Goal: Book appointment/travel/reservation

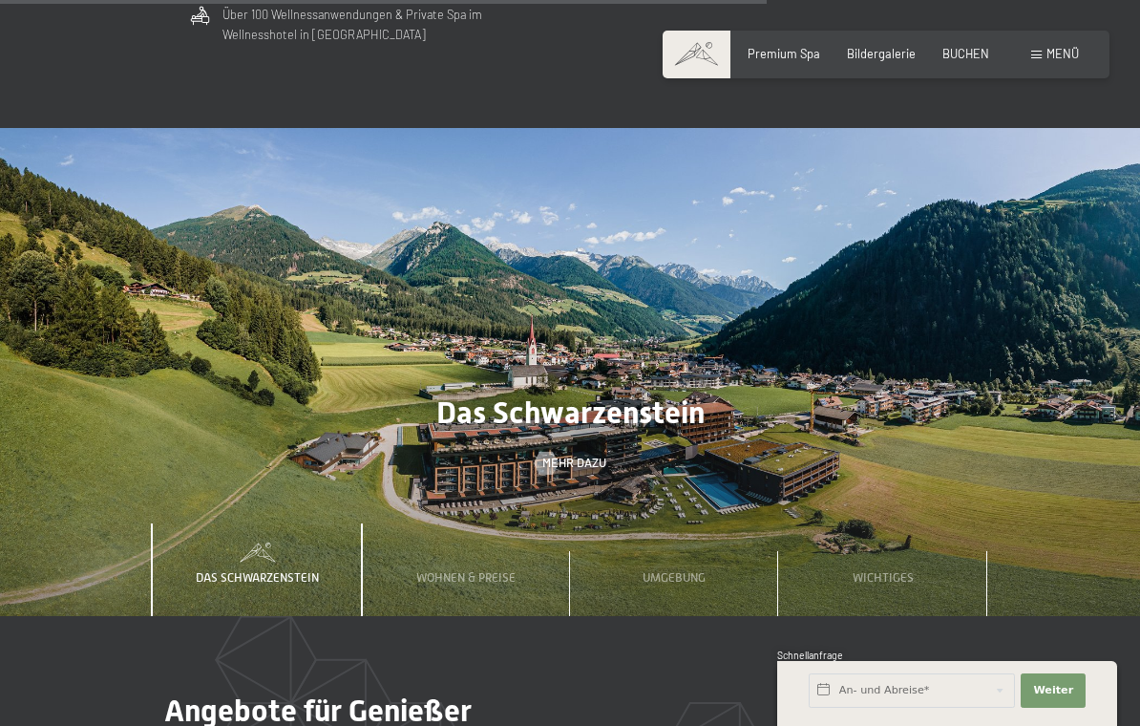
scroll to position [4677, 0]
click at [593, 455] on span "Mehr dazu" at bounding box center [574, 463] width 64 height 17
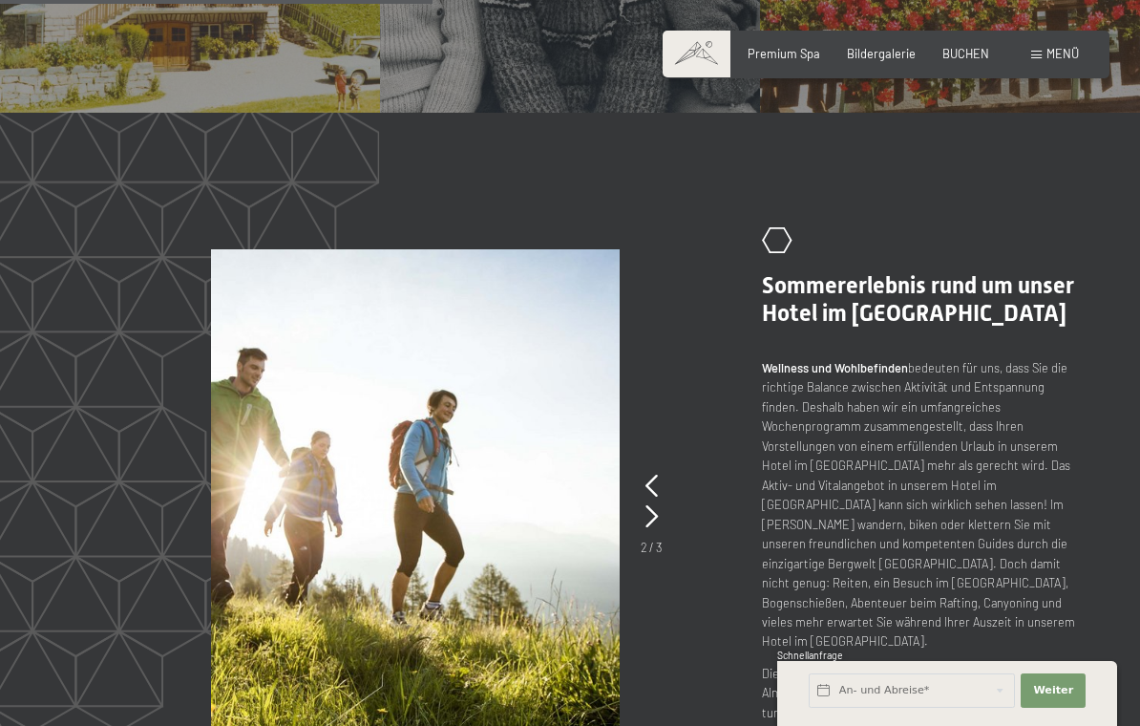
scroll to position [1804, 0]
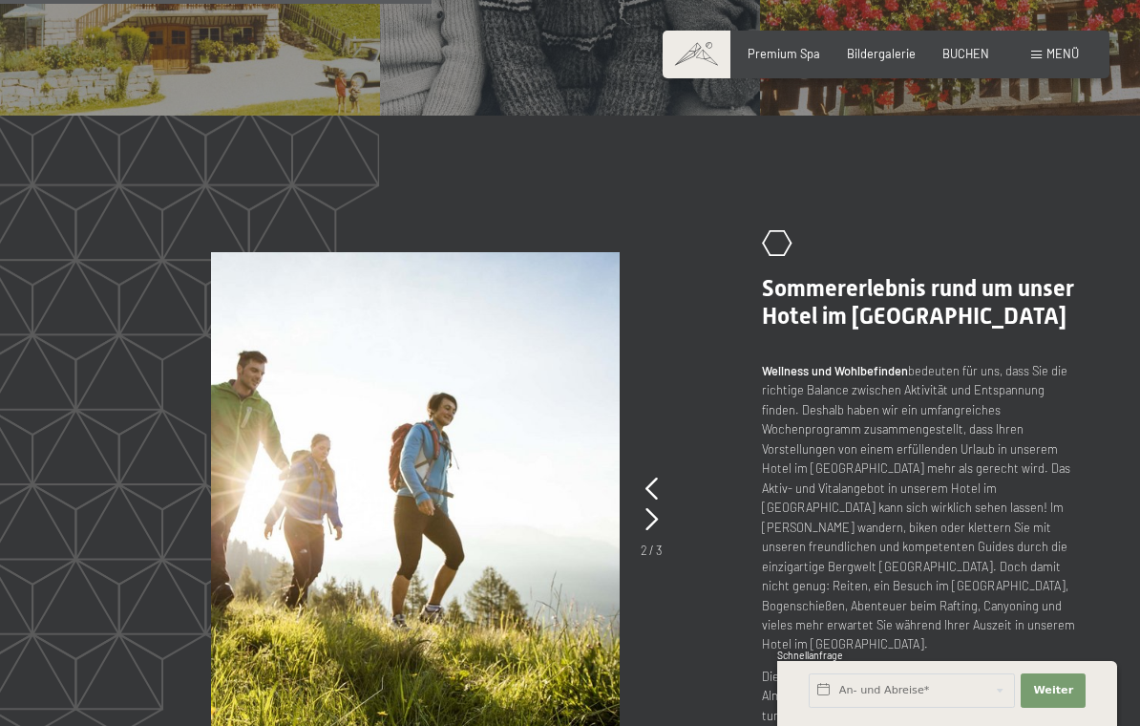
click at [655, 477] on icon at bounding box center [651, 488] width 12 height 23
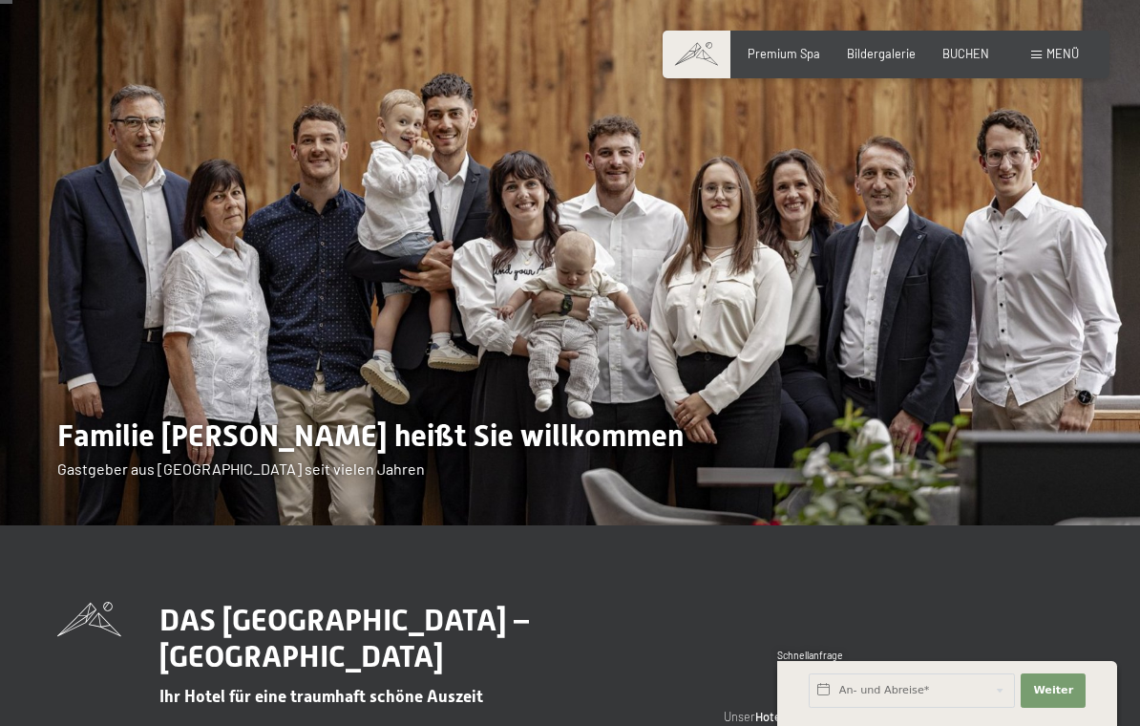
scroll to position [0, 0]
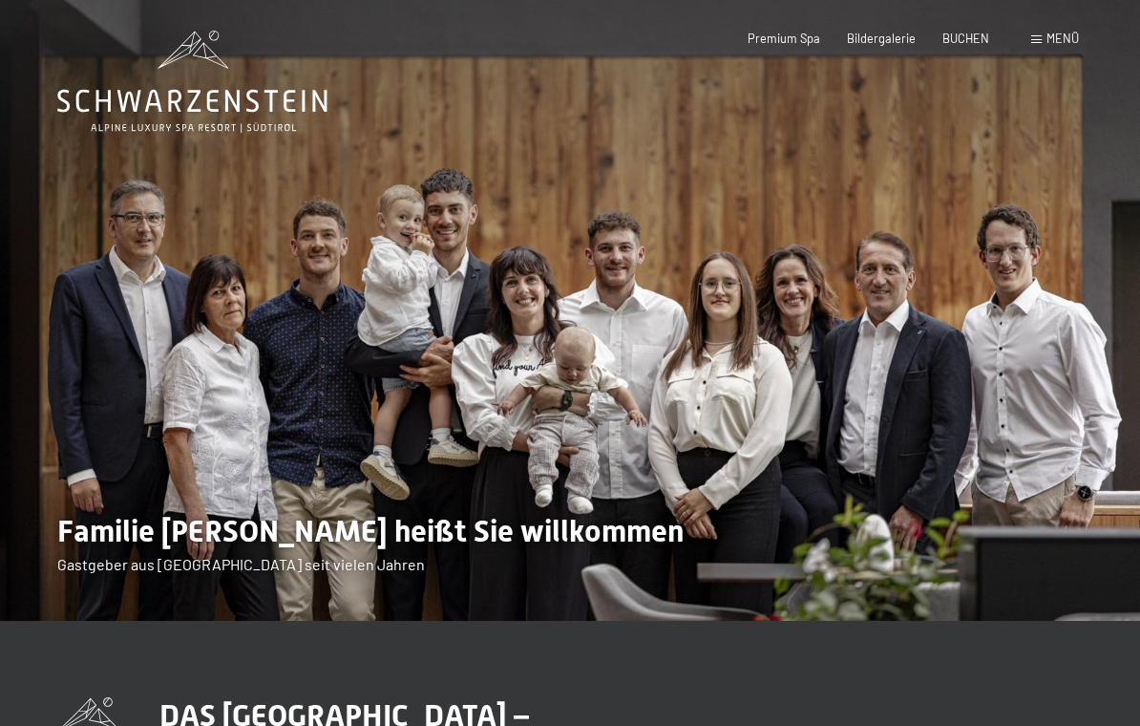
click at [964, 45] on div "Premium Spa Bildergalerie BUCHEN" at bounding box center [854, 39] width 323 height 17
click at [957, 37] on span "BUCHEN" at bounding box center [965, 38] width 47 height 15
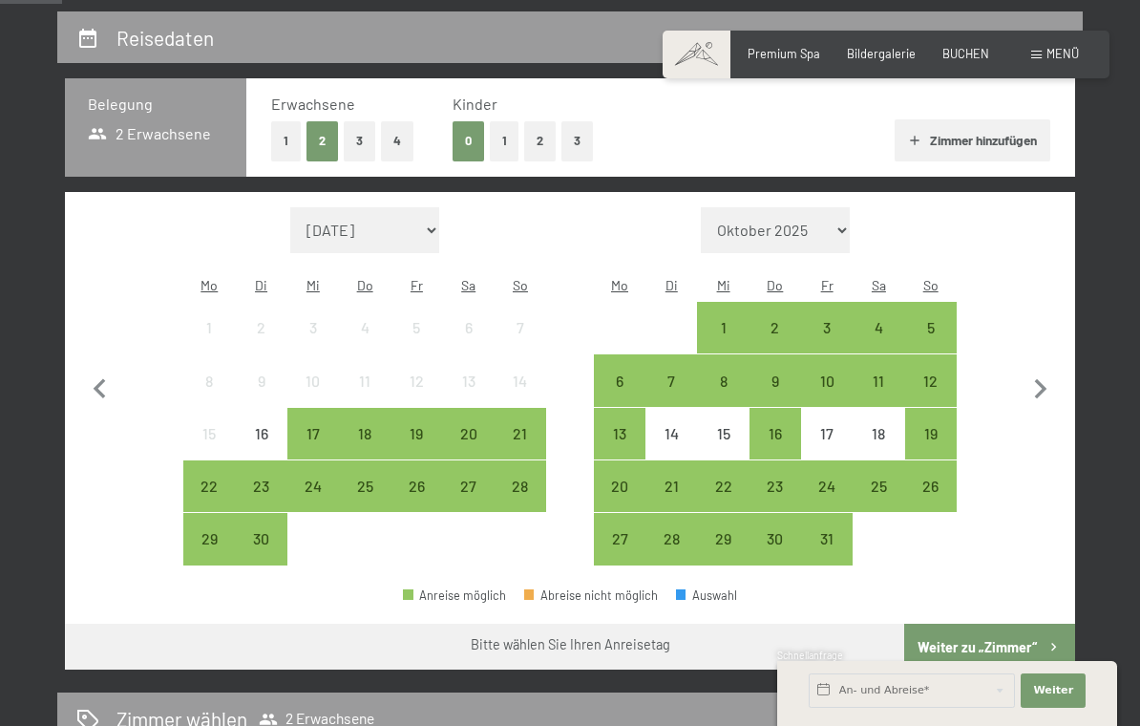
scroll to position [354, 0]
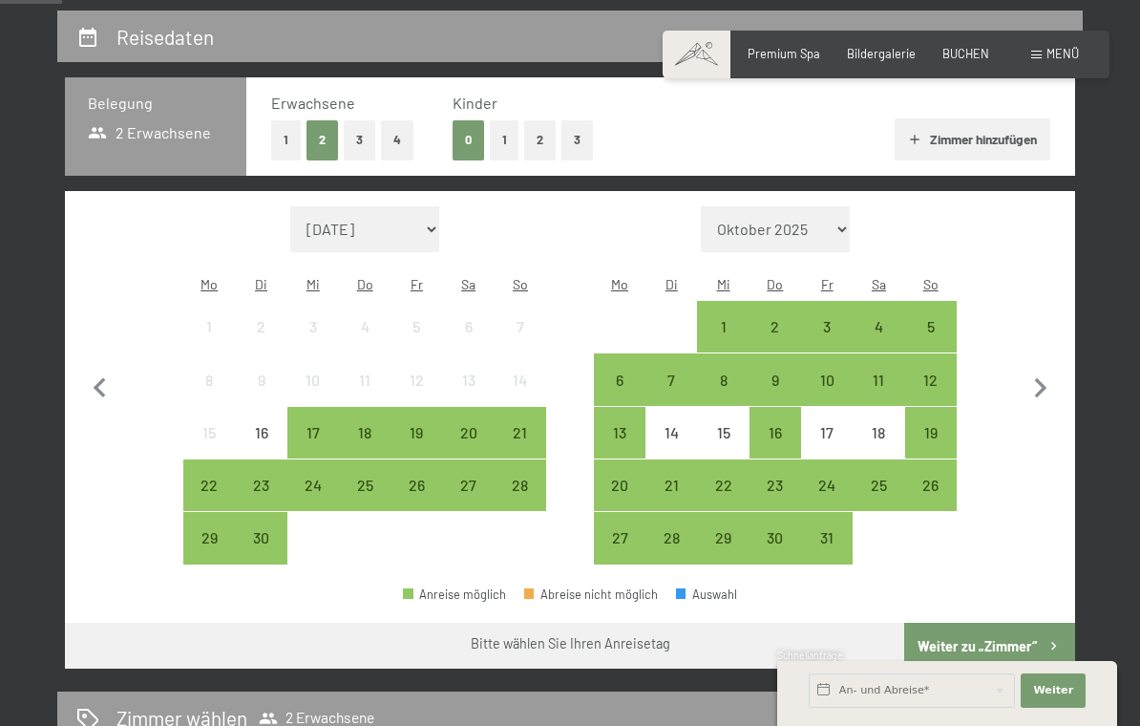
click at [670, 372] on div "7" at bounding box center [671, 396] width 48 height 48
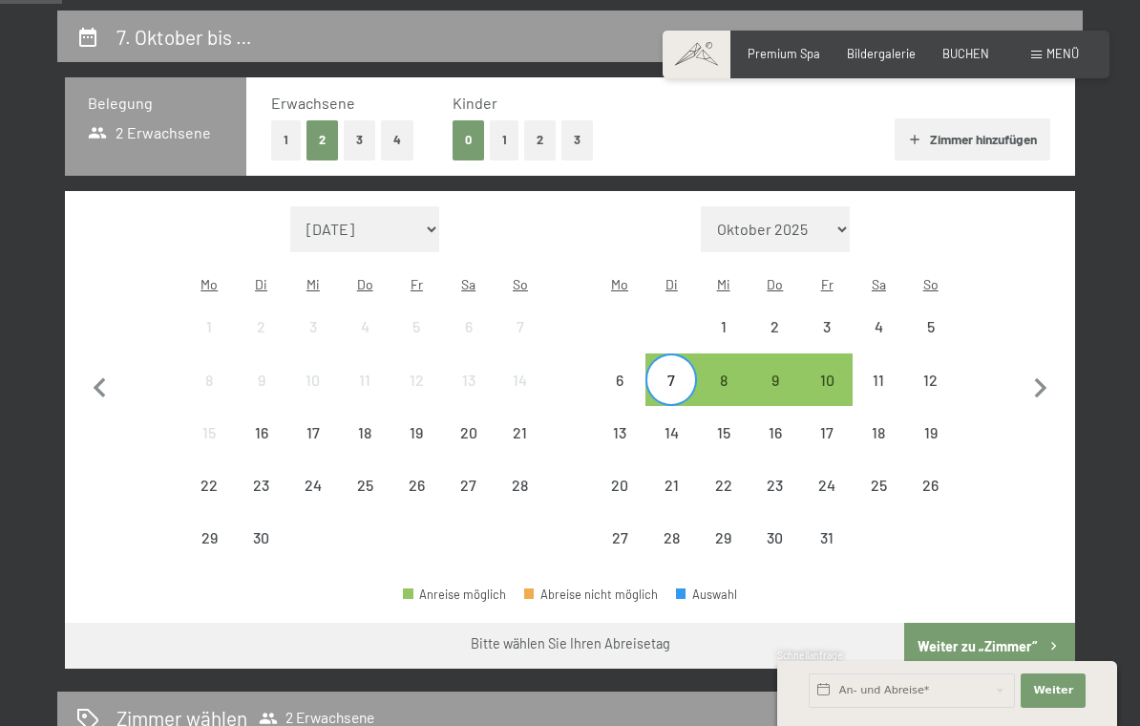
click at [826, 372] on div "10" at bounding box center [827, 396] width 48 height 48
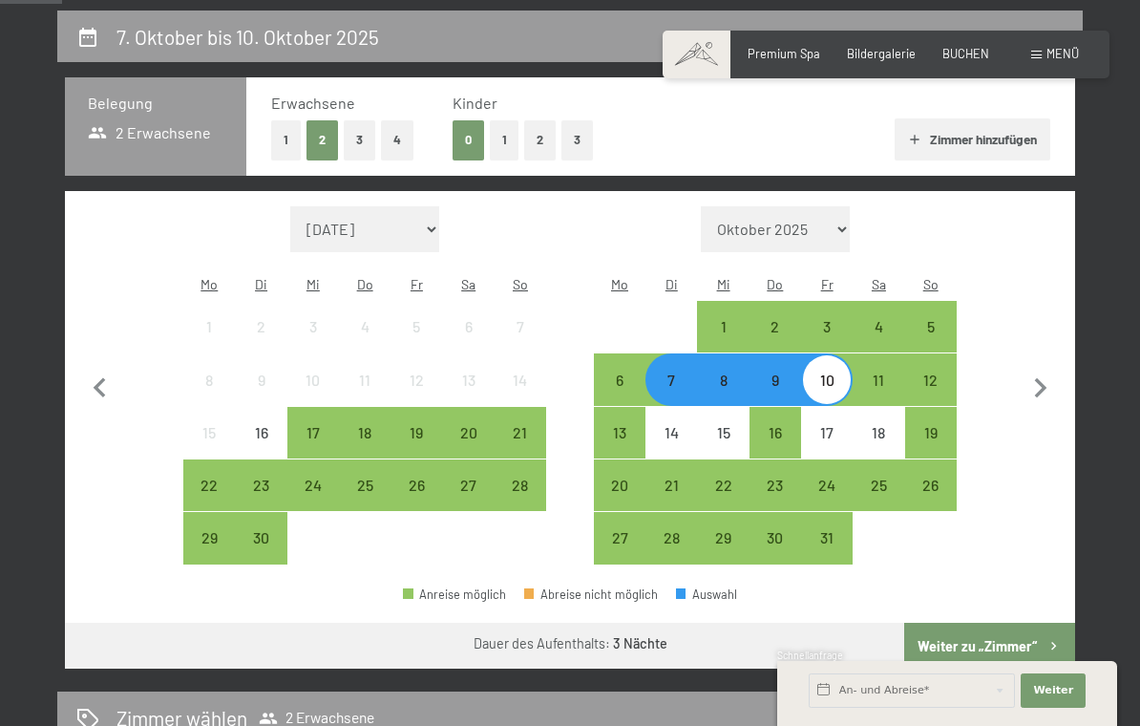
click at [972, 628] on button "Weiter zu „Zimmer“" at bounding box center [989, 646] width 171 height 46
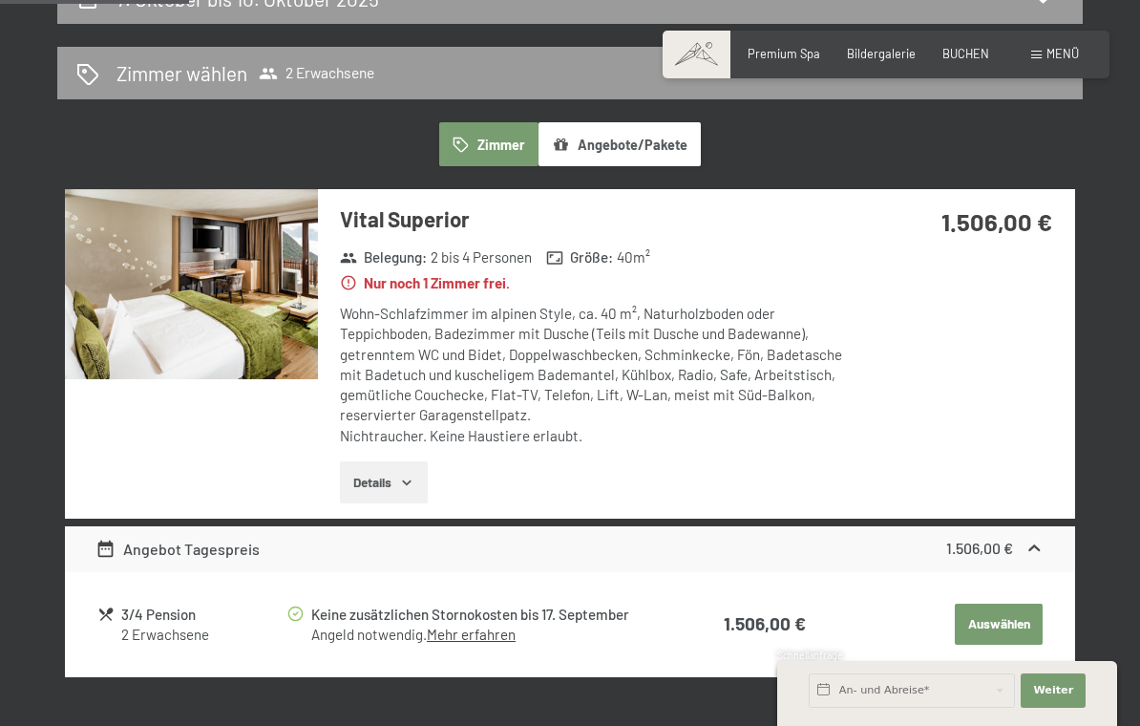
scroll to position [391, 0]
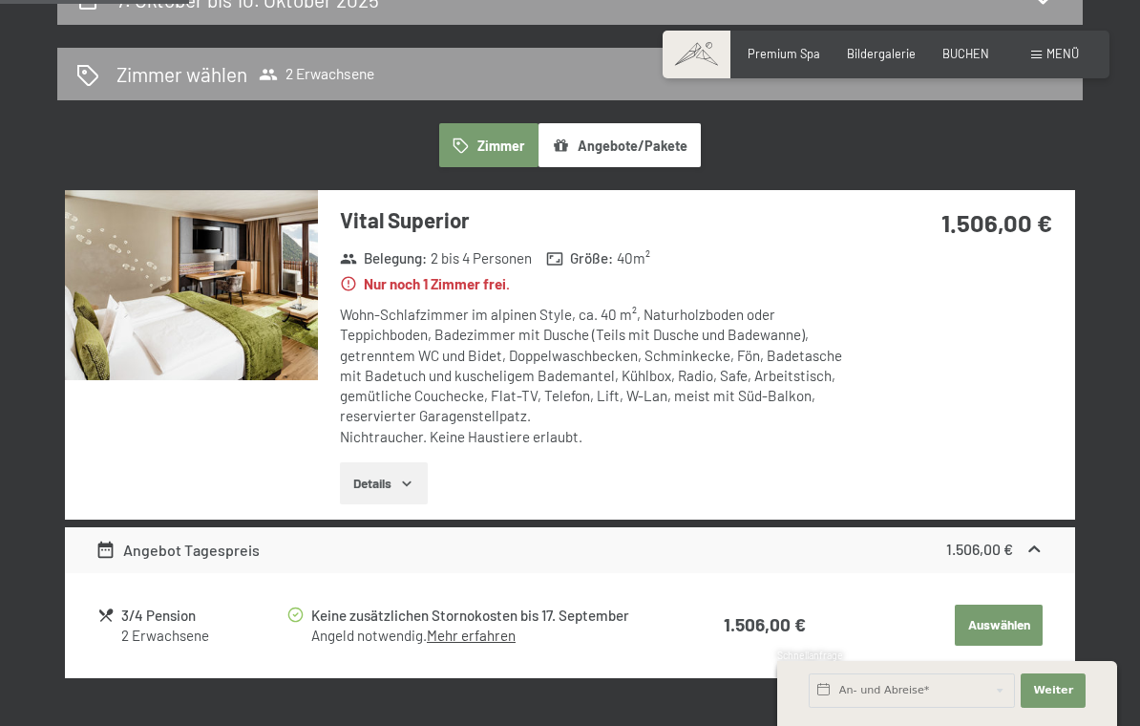
click at [232, 290] on img at bounding box center [191, 284] width 253 height 189
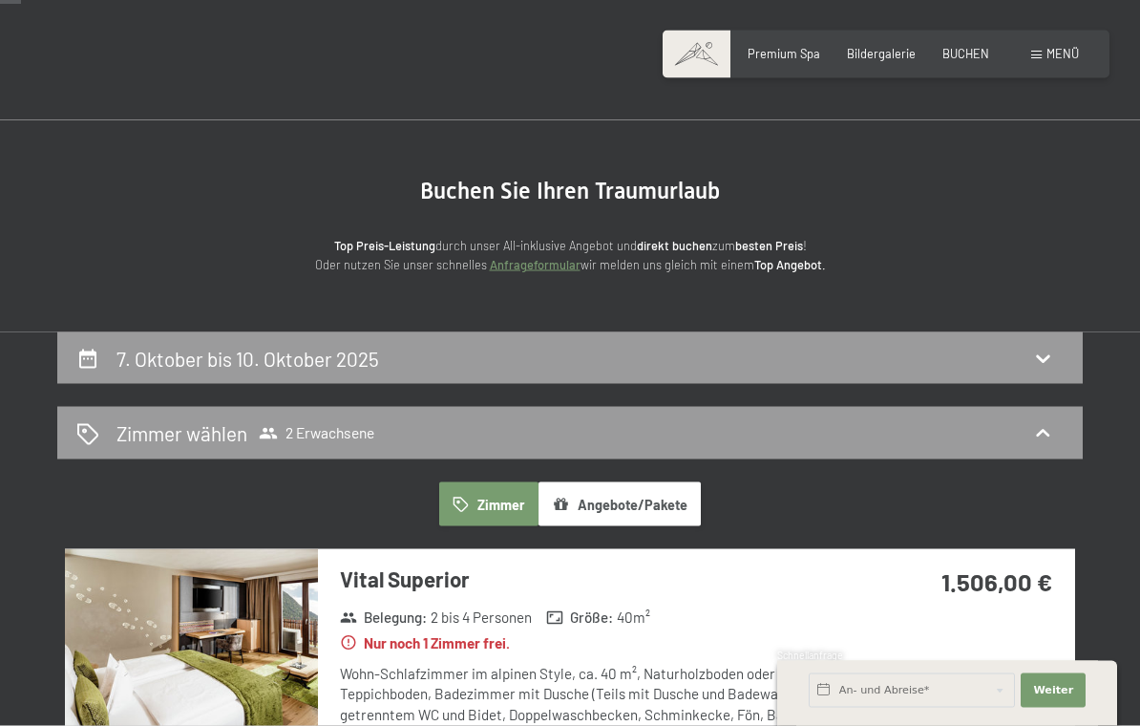
scroll to position [0, 0]
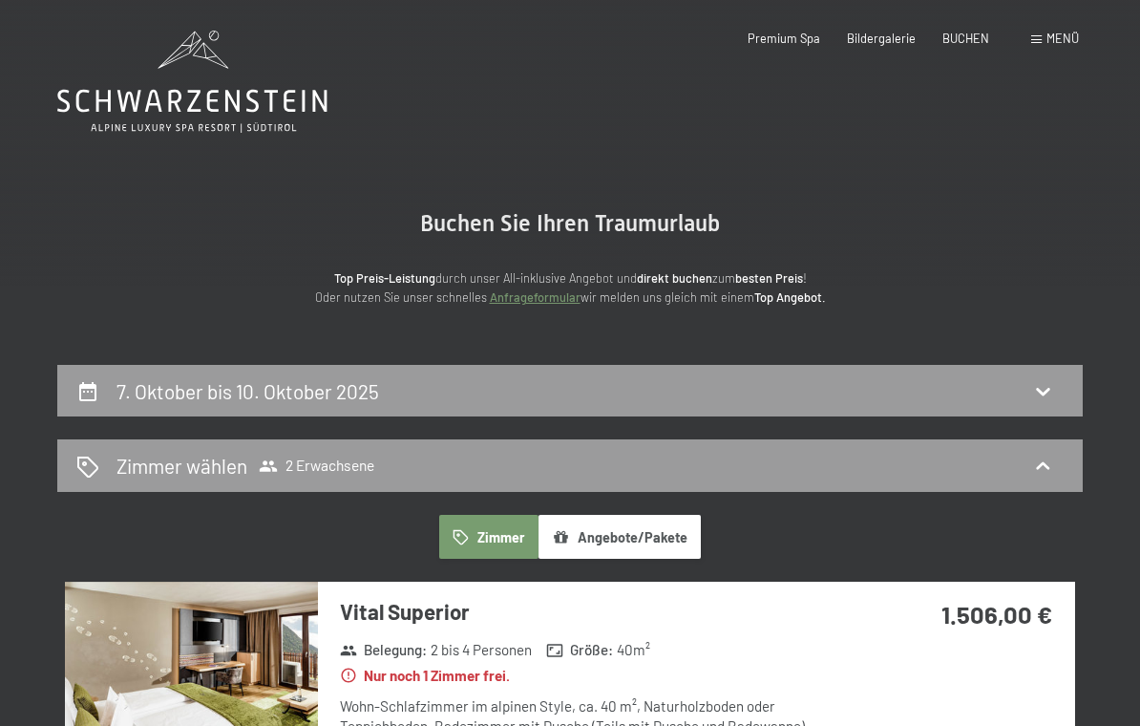
click at [793, 41] on span "Premium Spa" at bounding box center [784, 38] width 73 height 15
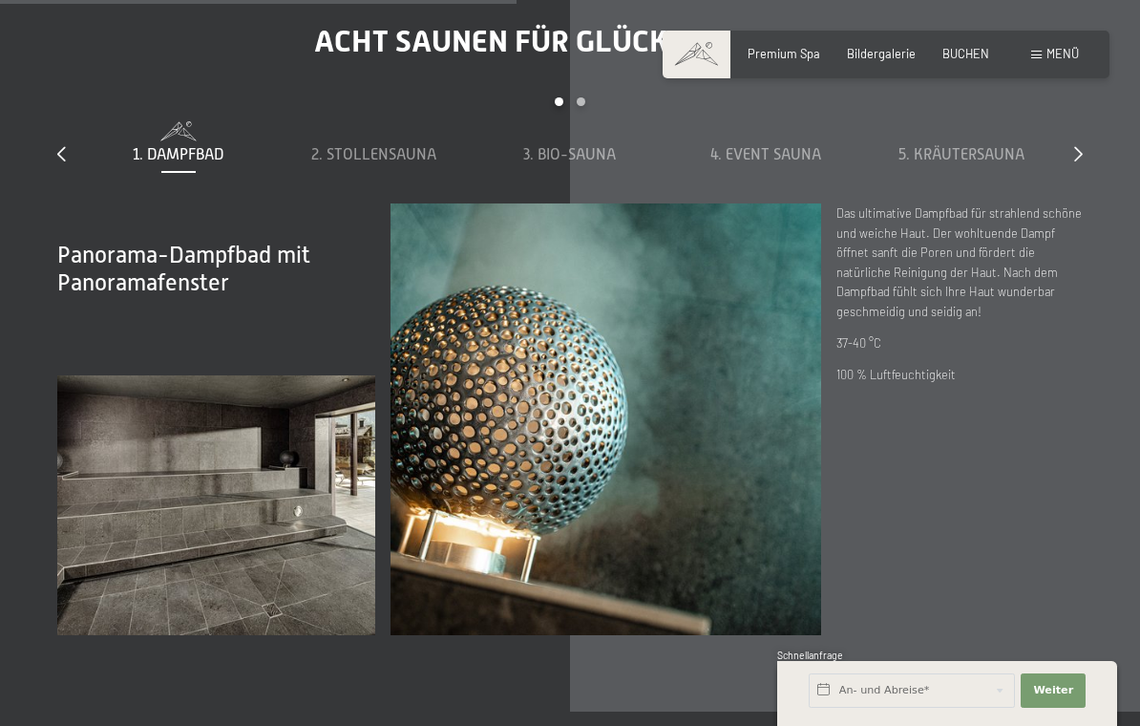
scroll to position [4907, 0]
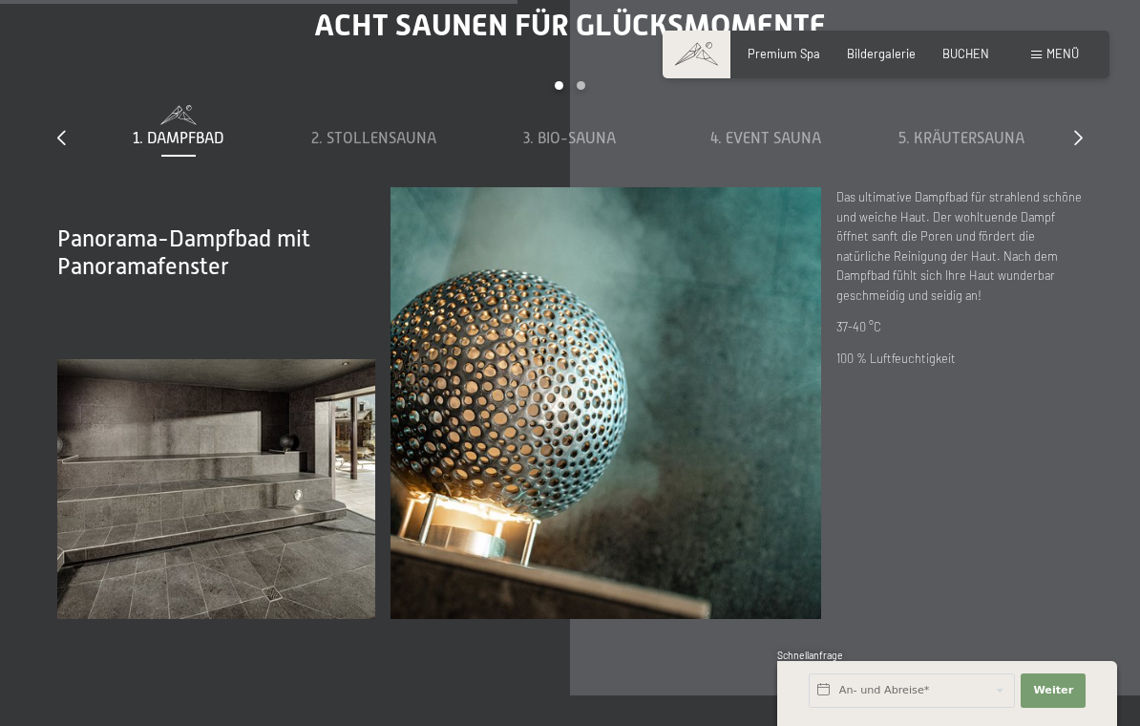
click at [369, 147] on span "2. Stollensauna" at bounding box center [373, 138] width 125 height 17
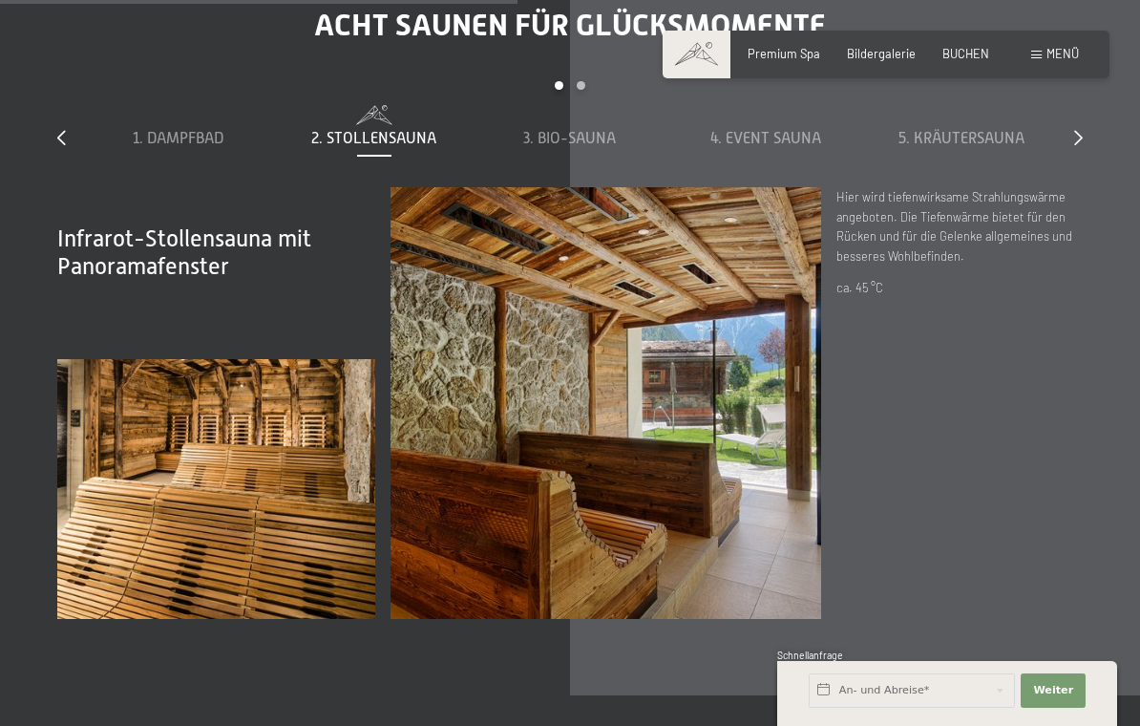
click at [596, 147] on span "3. Bio-Sauna" at bounding box center [569, 138] width 93 height 17
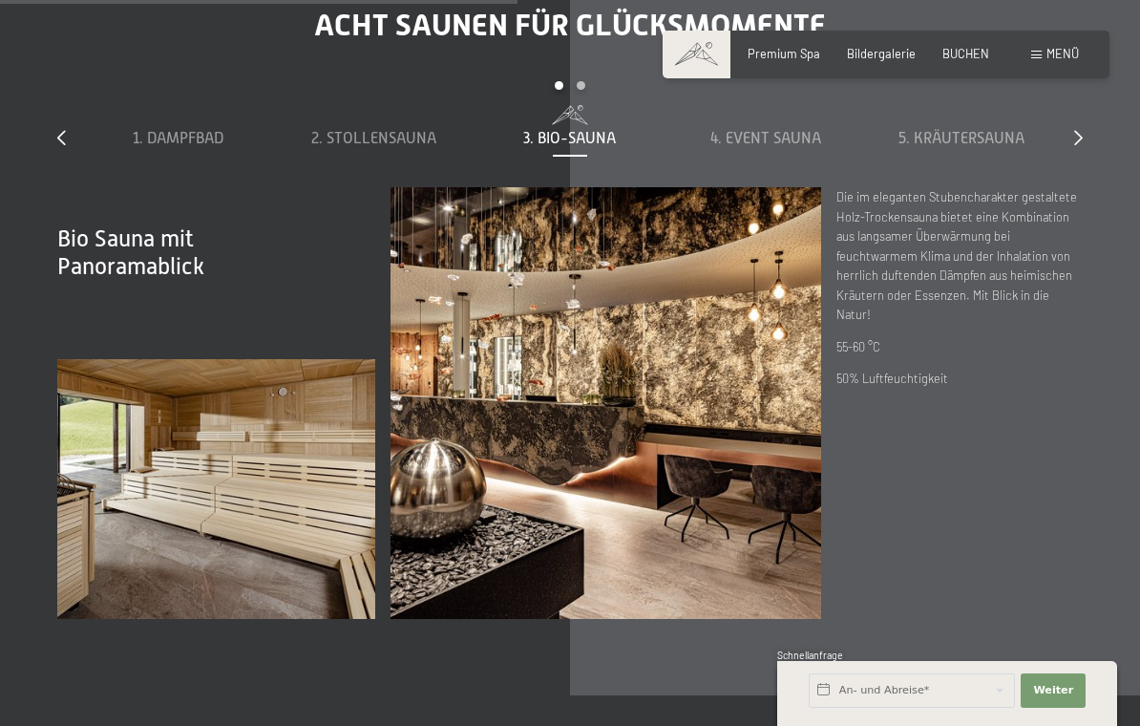
click at [779, 147] on span "4. Event Sauna" at bounding box center [765, 138] width 111 height 17
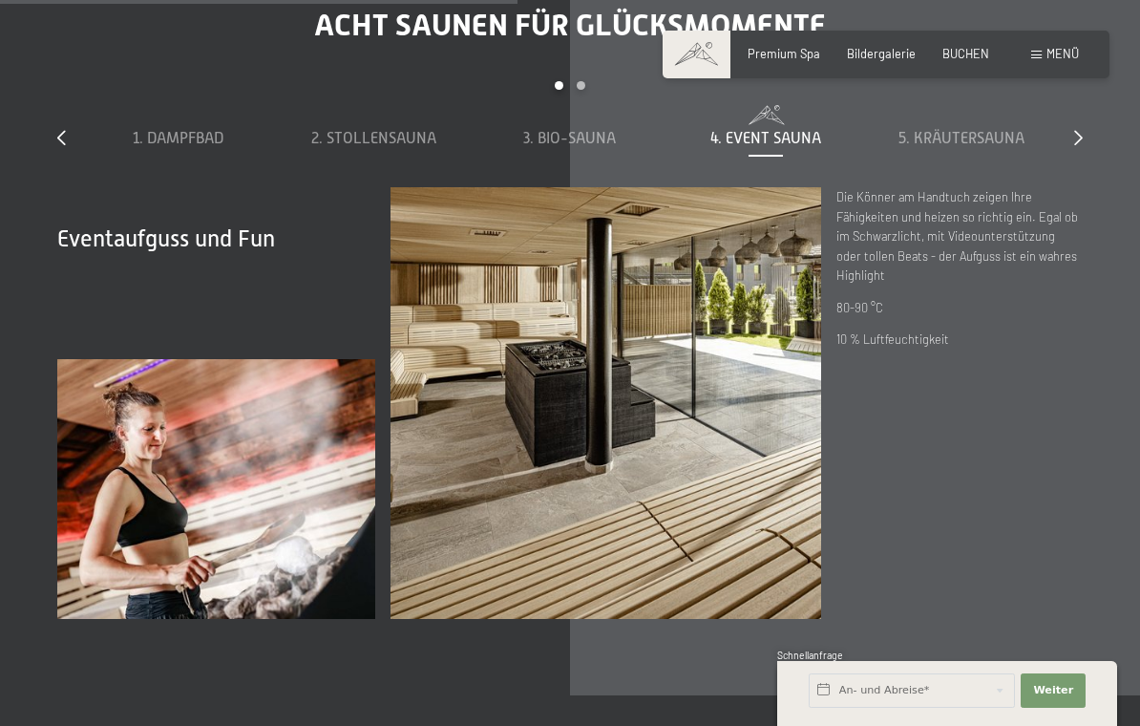
click at [977, 147] on span "5. Kräutersauna" at bounding box center [961, 138] width 126 height 17
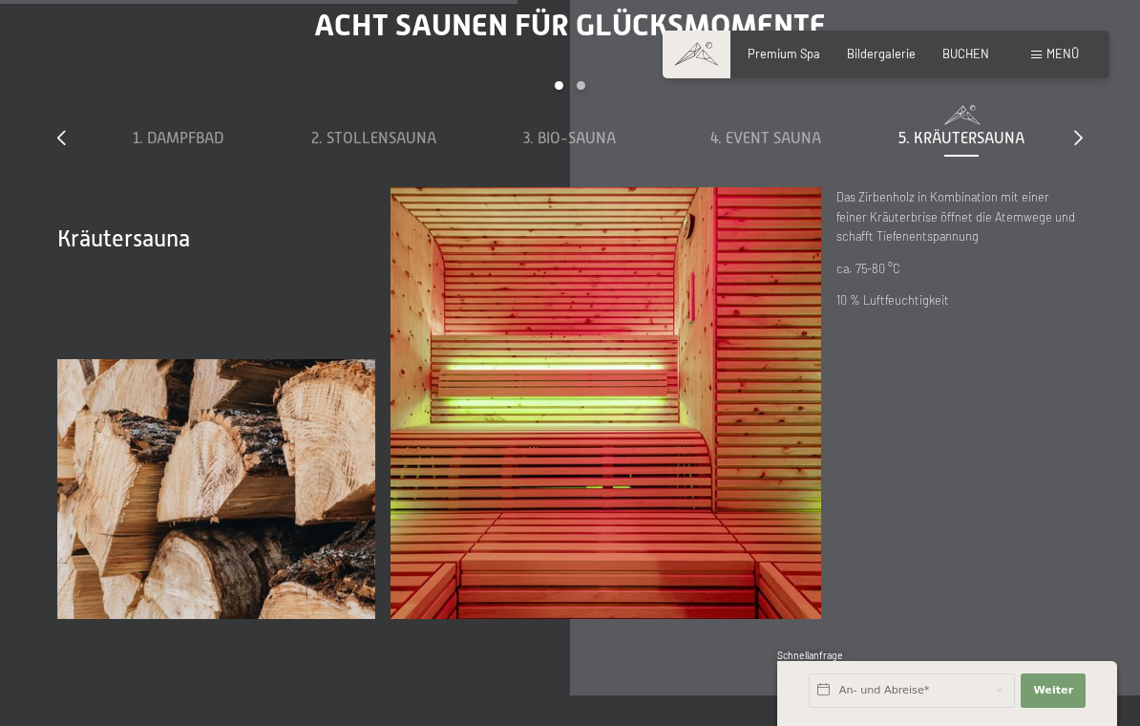
click at [1073, 182] on div "slide 1 to 5 of 8 1. Dampfbad 2. Stollensauna 3. Bio-Sauna 4. Event Sauna 5. Kr…" at bounding box center [569, 134] width 1025 height 106
click at [1076, 145] on icon at bounding box center [1078, 137] width 9 height 15
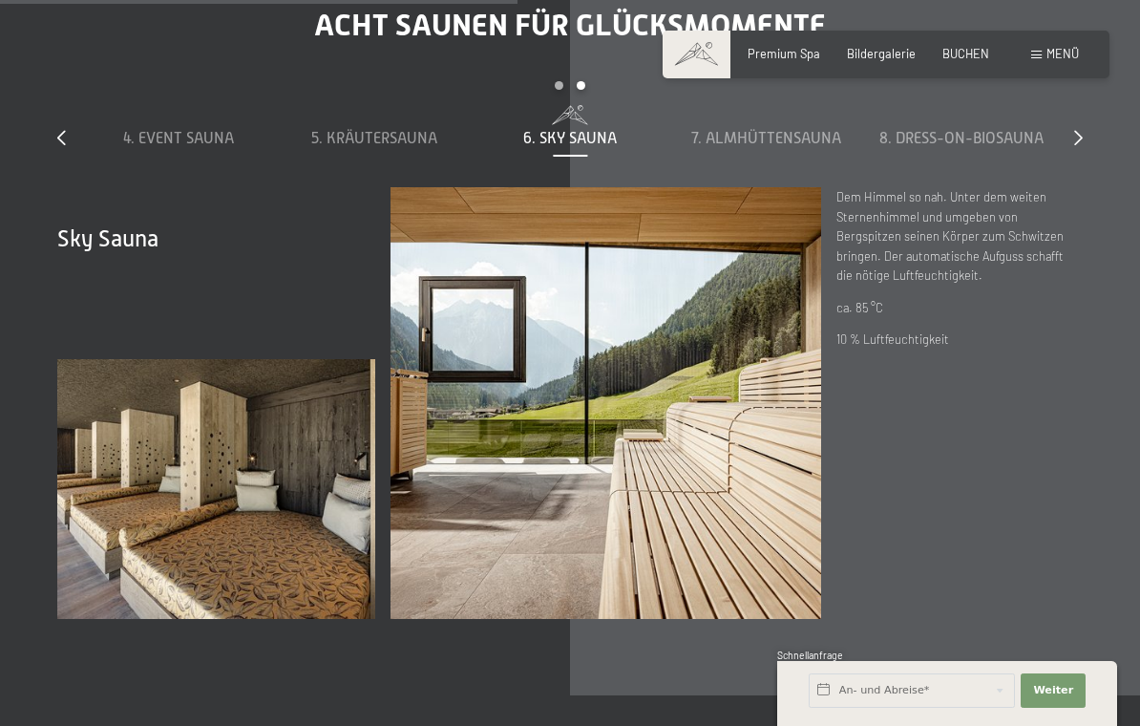
click at [767, 149] on div "7. Almhüttensauna" at bounding box center [766, 127] width 180 height 44
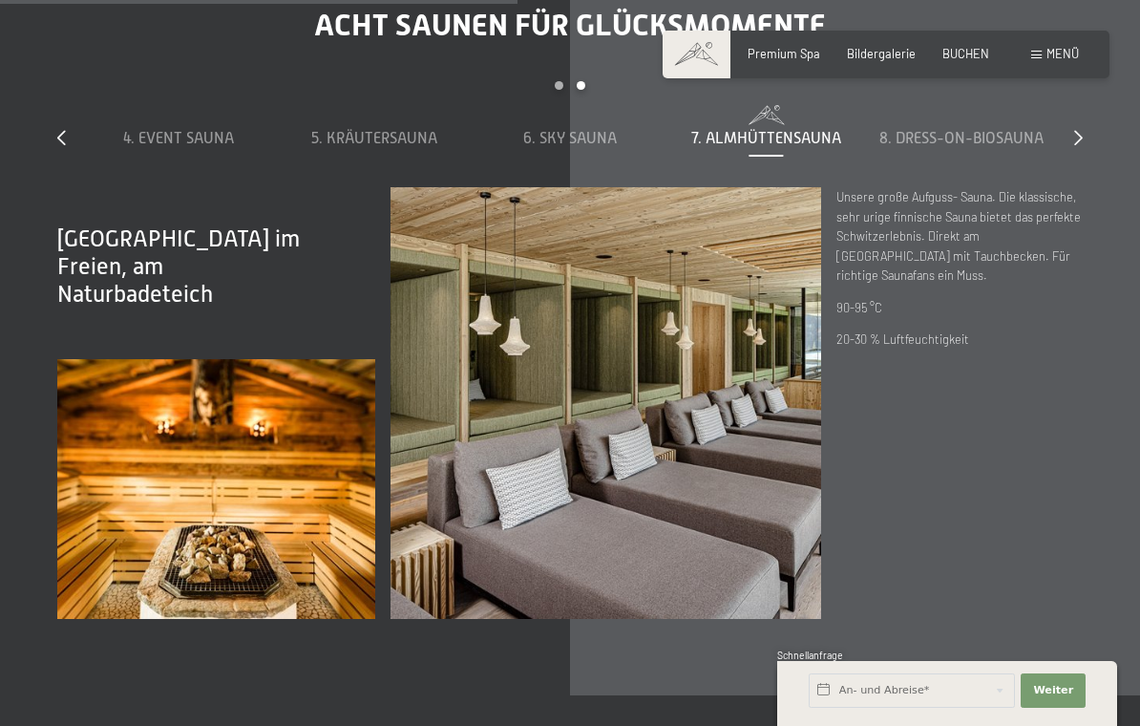
click at [963, 147] on span "8. Dress-on-Biosauna" at bounding box center [961, 138] width 164 height 17
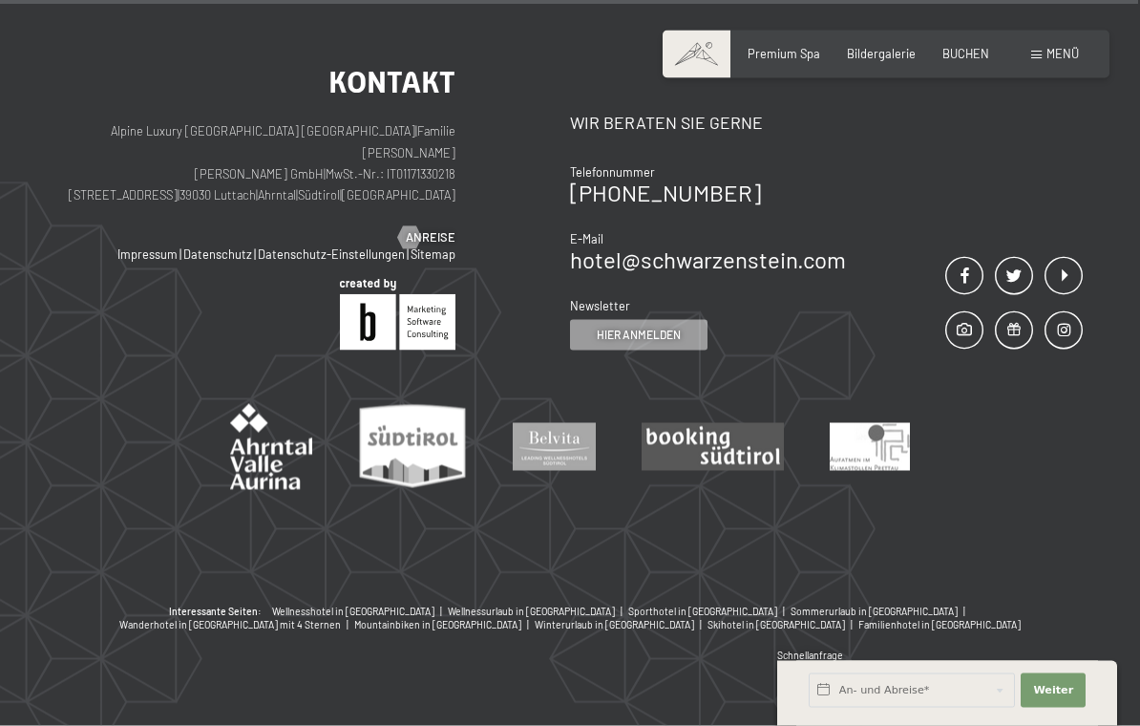
scroll to position [9364, 0]
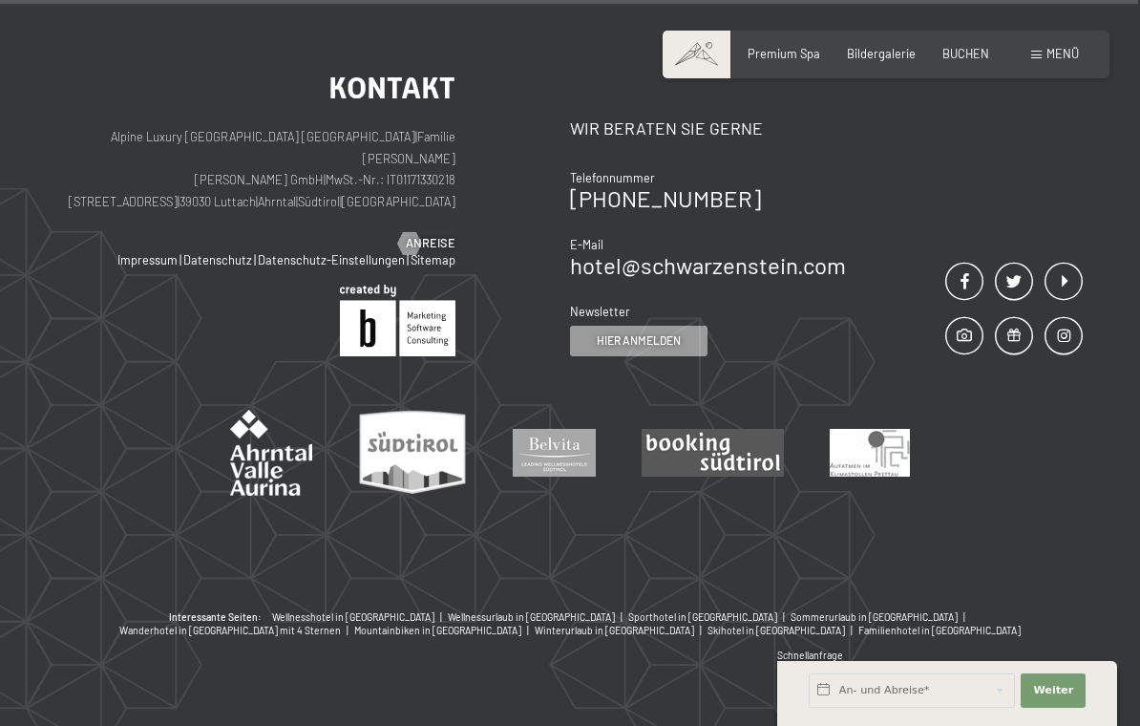
click at [334, 176] on p "Alpine Luxury SPA Resort SCHWARZENSTEIN | Familie Zimmerhofer Otmar Zimmerhofer…" at bounding box center [256, 169] width 398 height 86
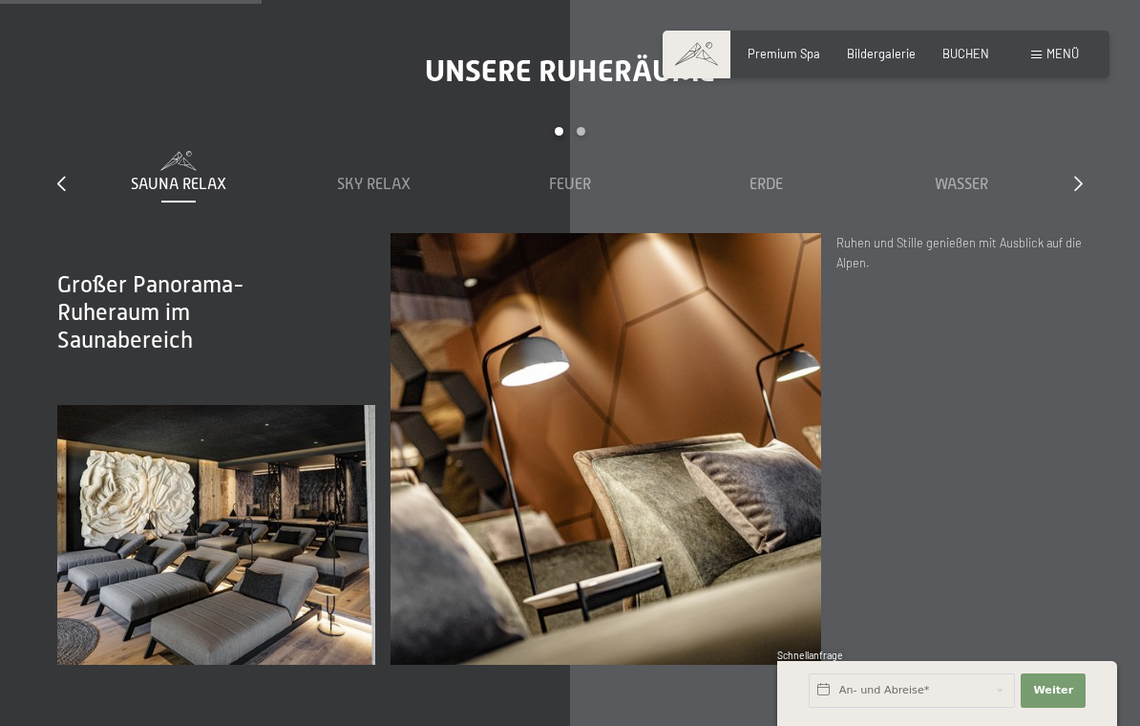
scroll to position [2152, 0]
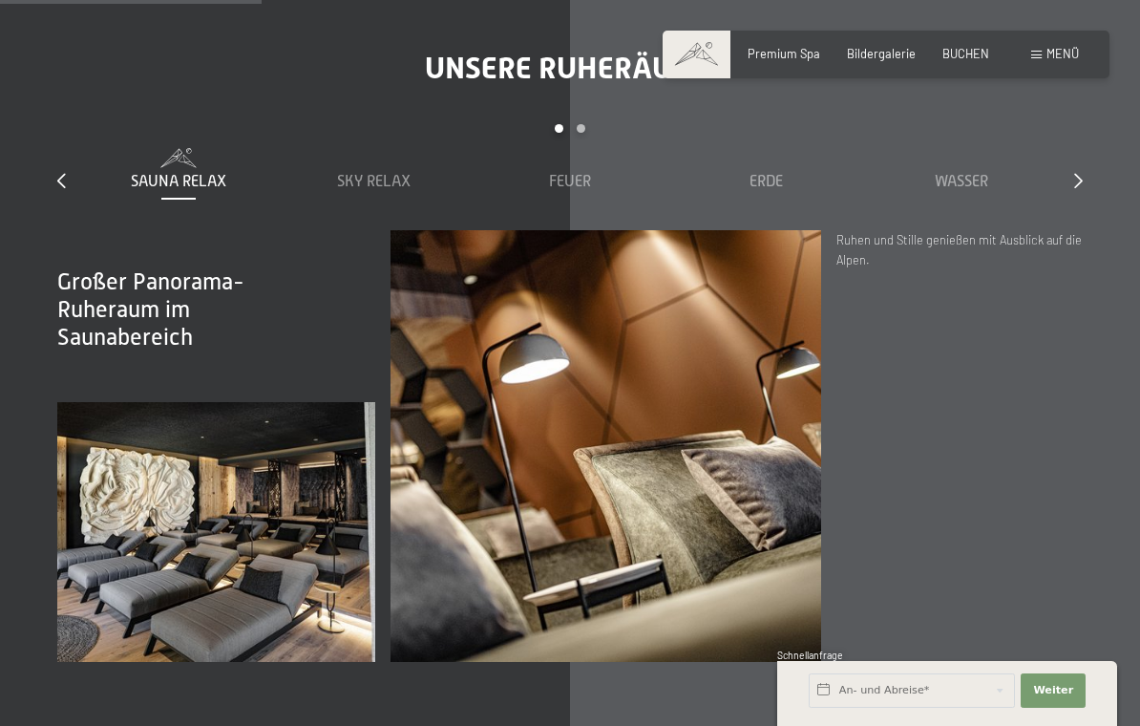
click at [380, 190] on span "Sky Relax" at bounding box center [374, 181] width 74 height 17
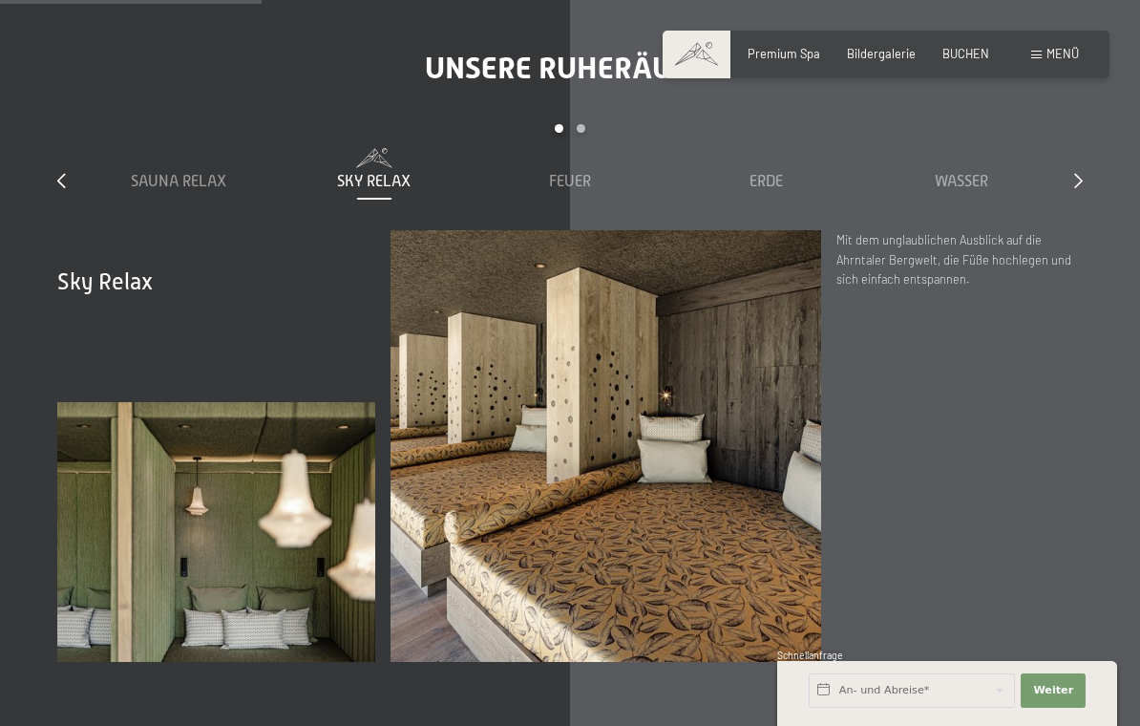
click at [575, 184] on span "Feuer" at bounding box center [570, 181] width 42 height 17
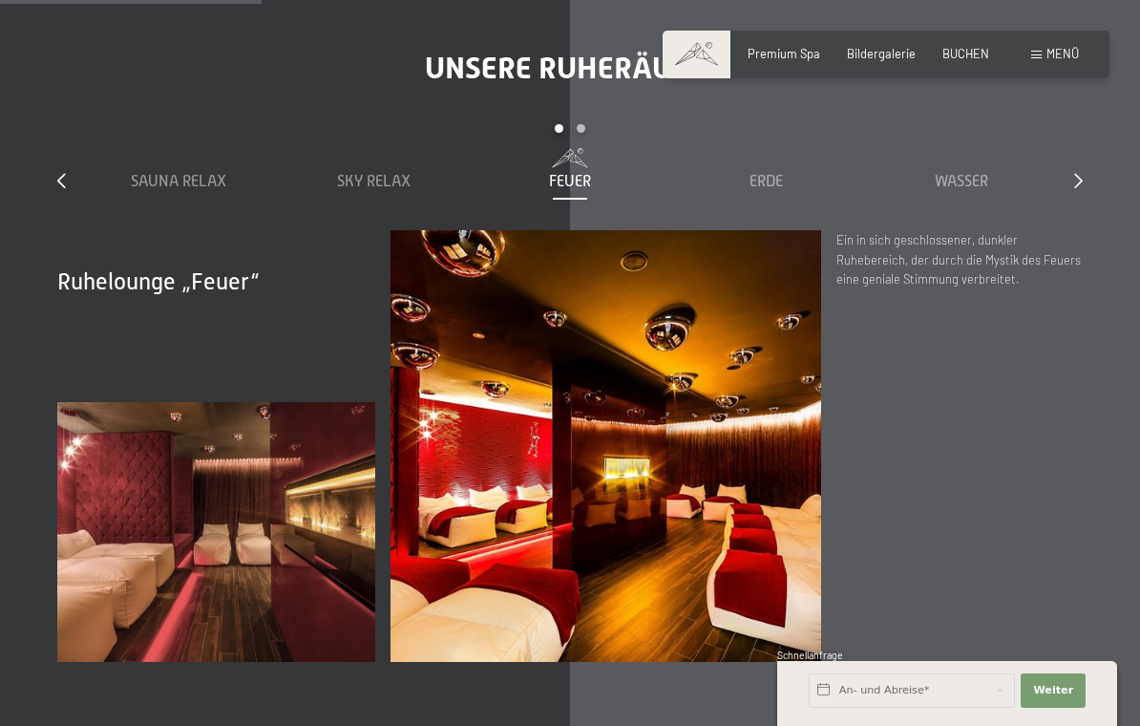
click at [771, 192] on div "Erde" at bounding box center [766, 181] width 180 height 21
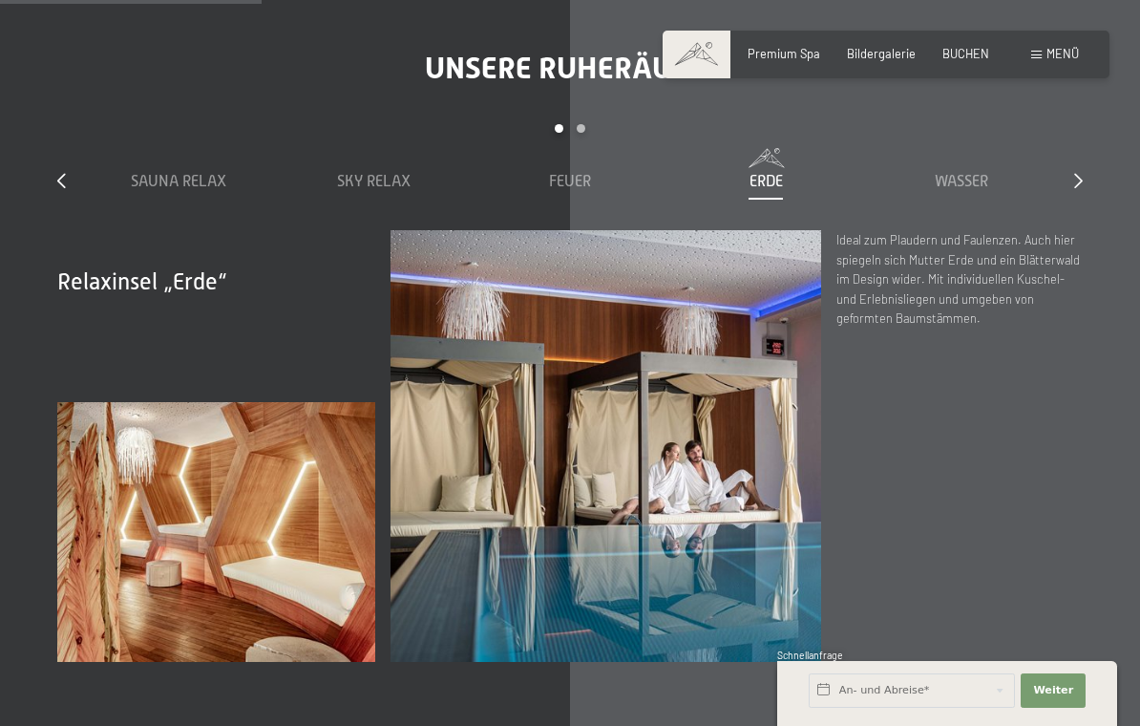
click at [953, 192] on div "Wasser" at bounding box center [962, 181] width 180 height 21
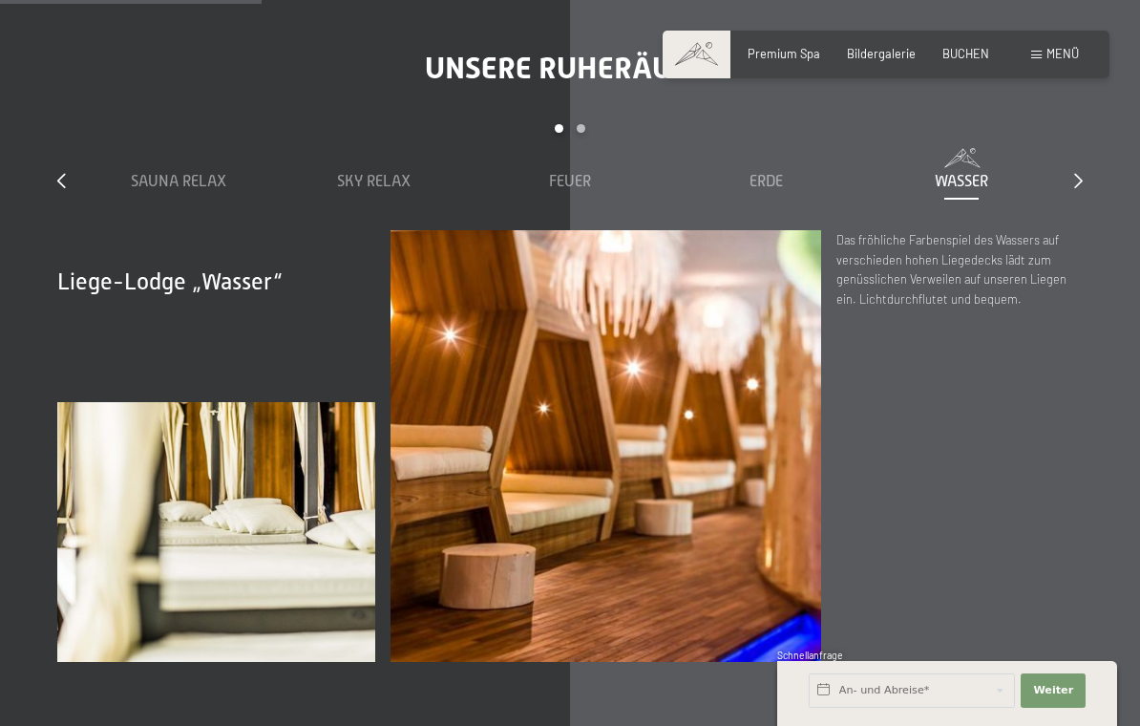
click at [1069, 189] on div "slide 1 to 5 of 7 Sauna Relax Sky Relax Feuer Erde Wasser Luft Wolke 7" at bounding box center [569, 177] width 1025 height 106
click at [1080, 180] on icon at bounding box center [1078, 180] width 9 height 15
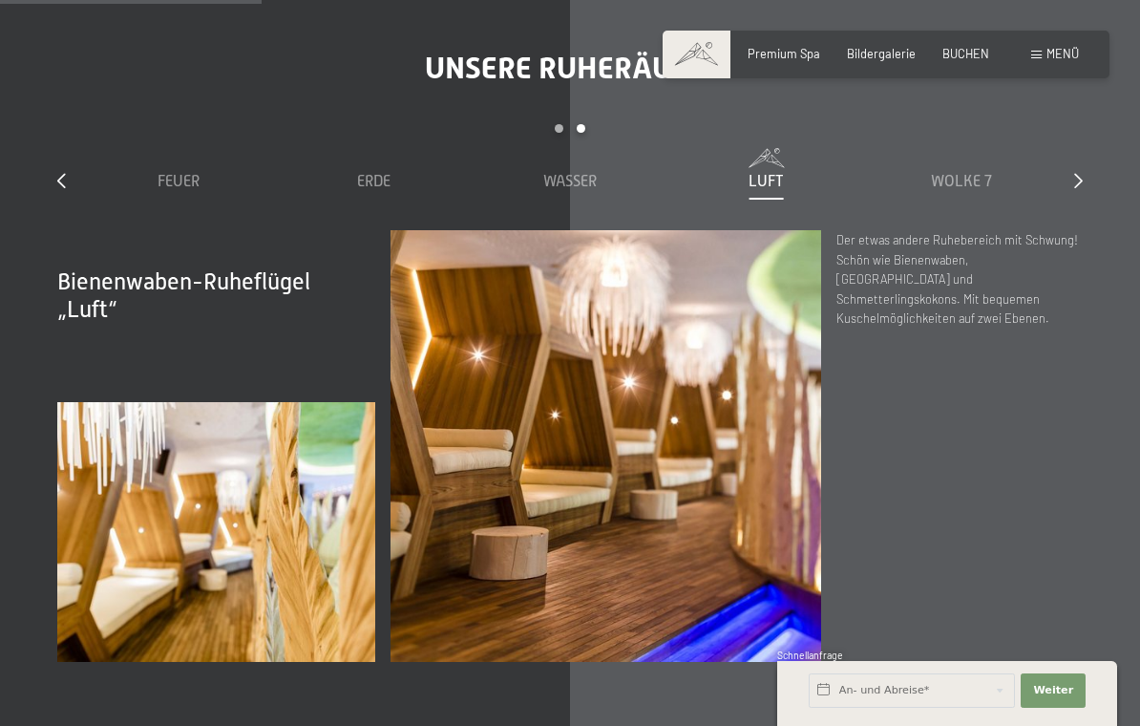
click at [781, 192] on div "Luft" at bounding box center [766, 181] width 180 height 21
click at [973, 177] on span "Wolke 7" at bounding box center [961, 181] width 61 height 17
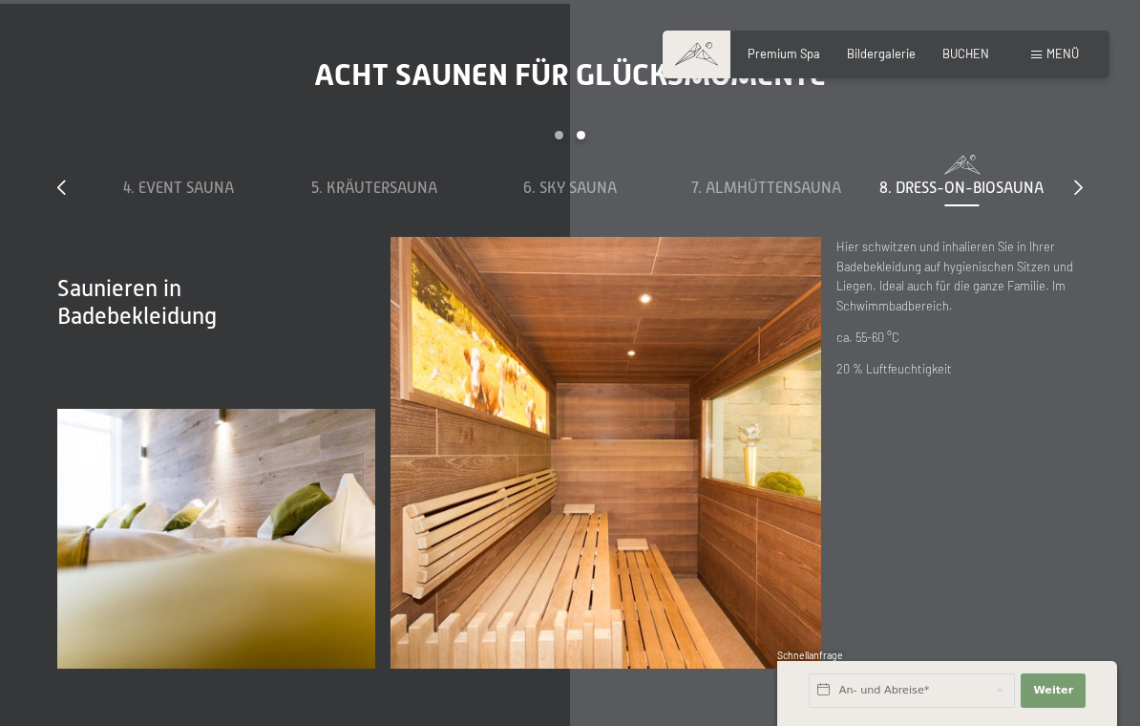
scroll to position [4859, 0]
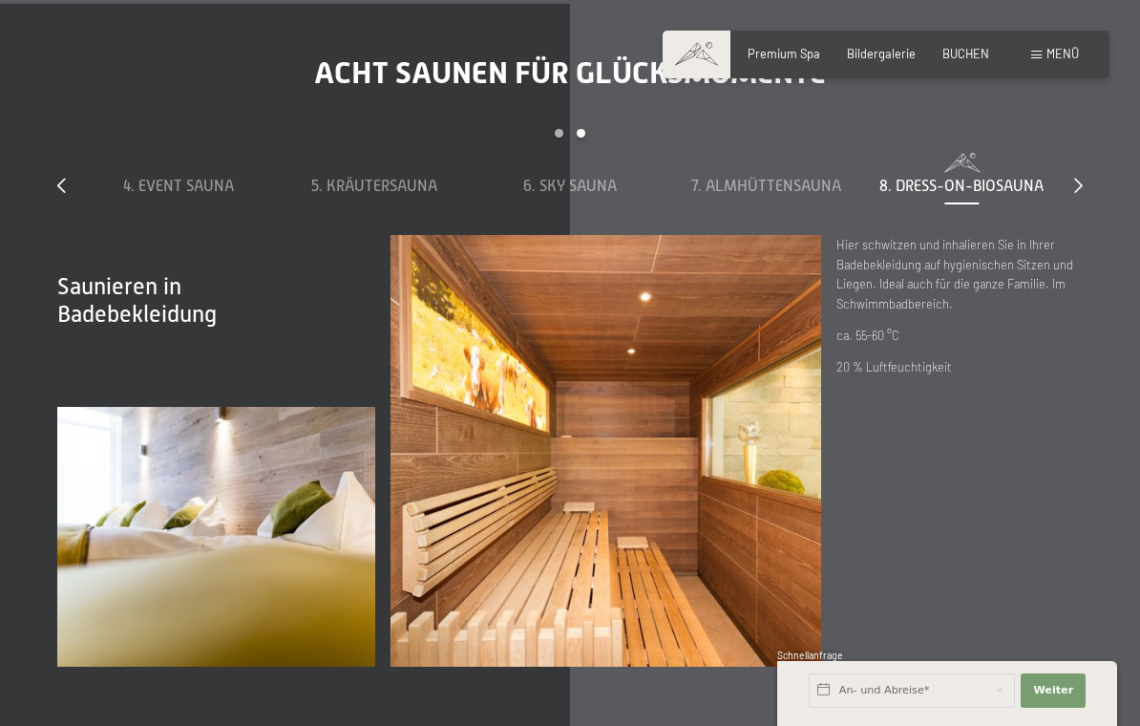
click at [586, 195] on span "6. Sky Sauna" at bounding box center [570, 186] width 94 height 17
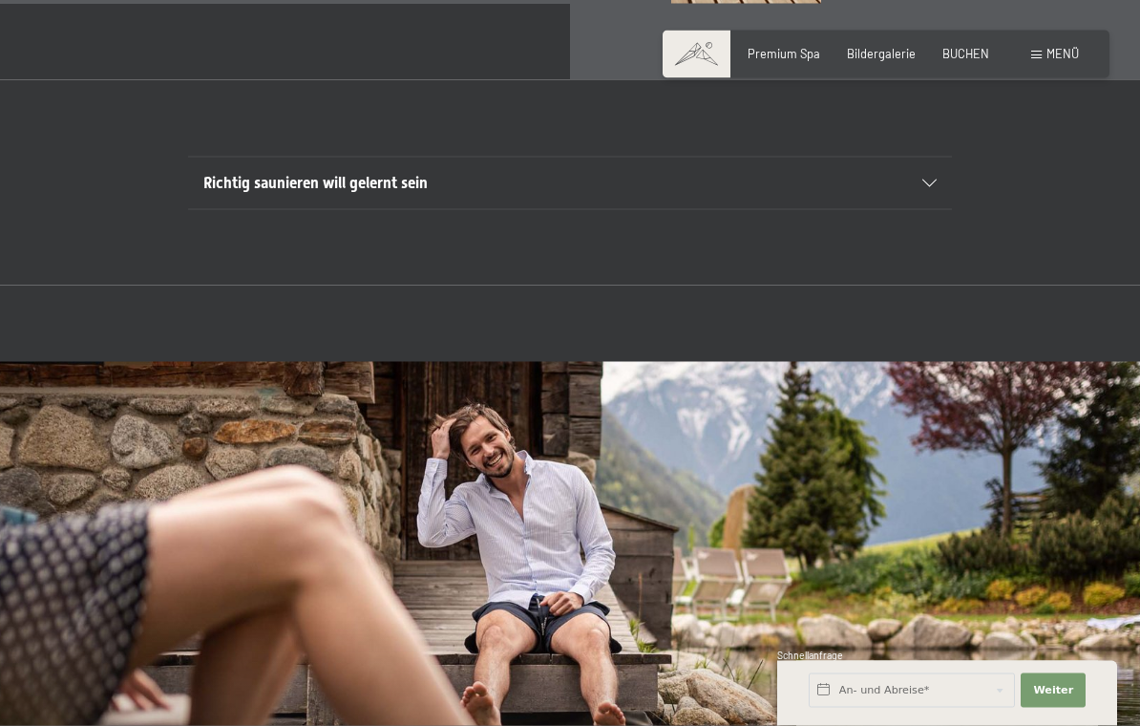
scroll to position [5523, 0]
click at [928, 208] on div "Richtig saunieren will gelernt sein" at bounding box center [569, 183] width 733 height 52
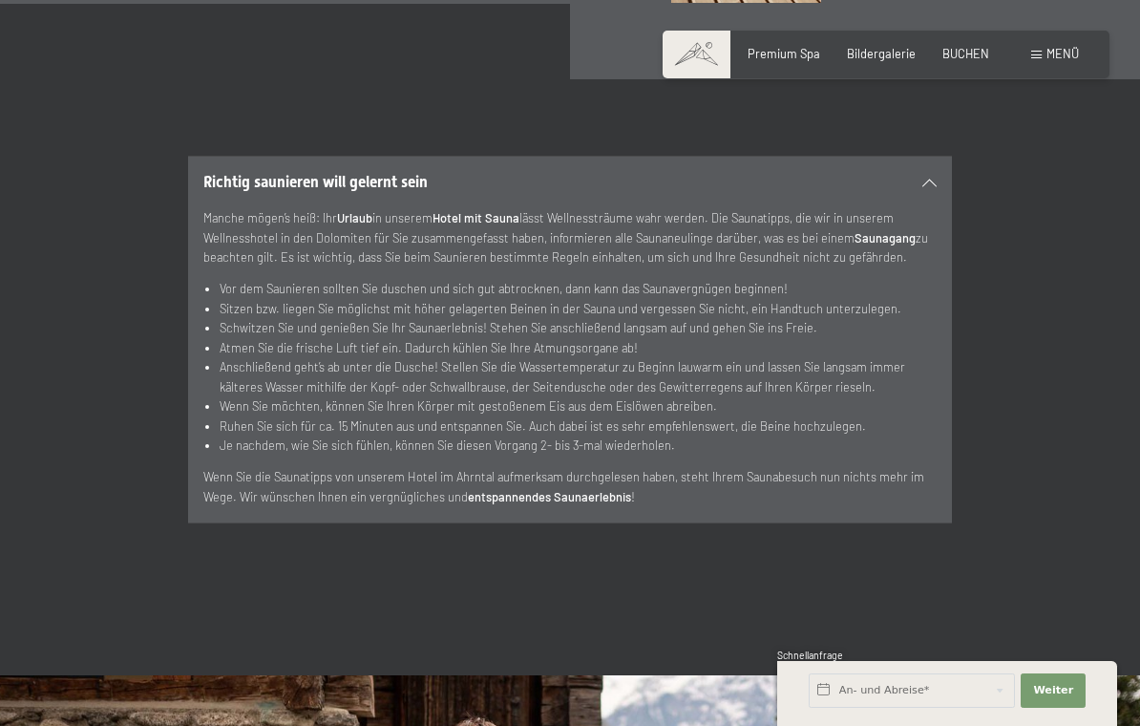
click at [934, 186] on icon at bounding box center [929, 183] width 14 height 8
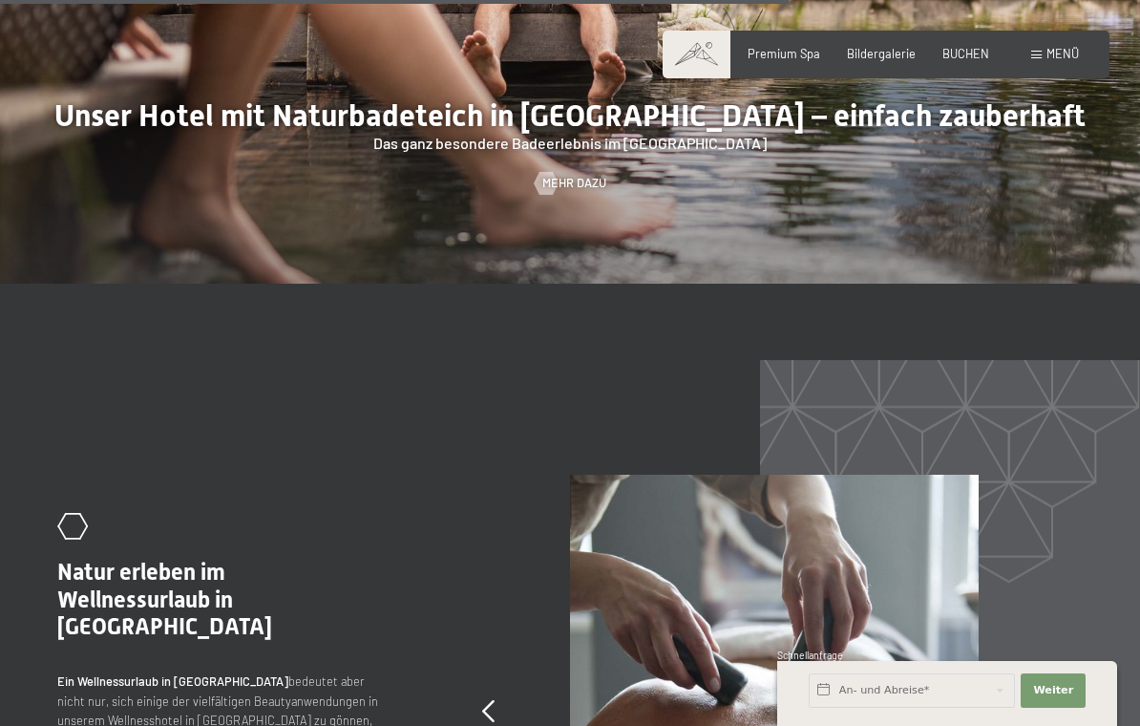
scroll to position [6488, 0]
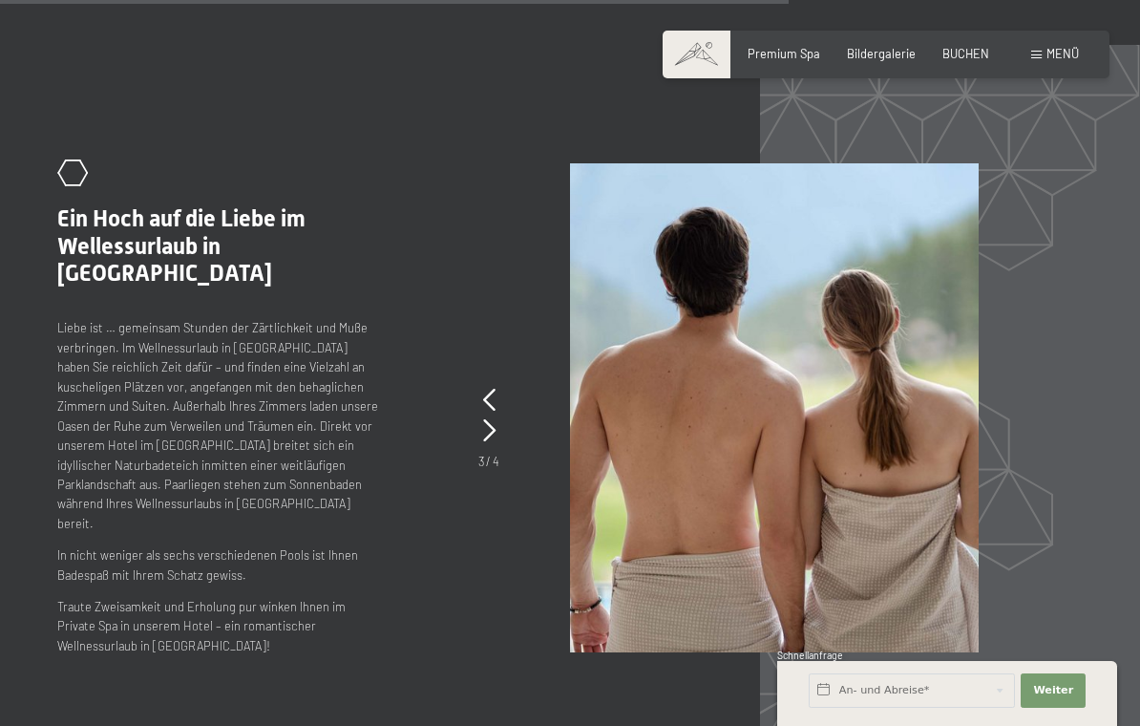
click at [487, 442] on icon at bounding box center [489, 430] width 12 height 23
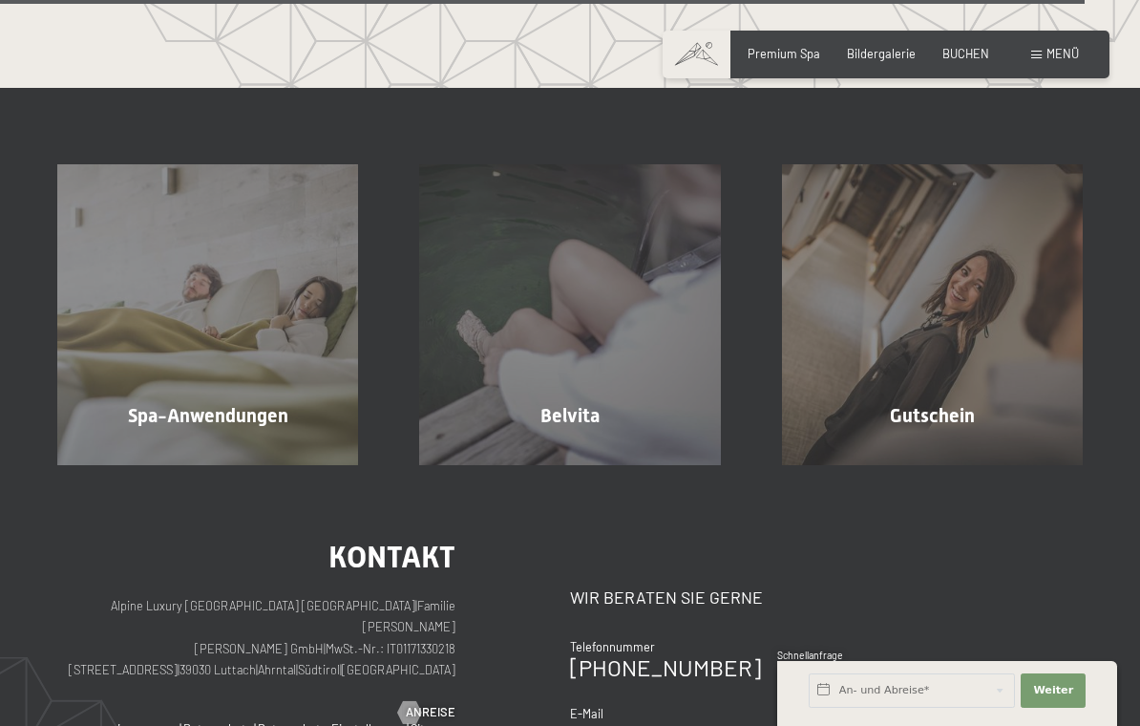
scroll to position [8898, 0]
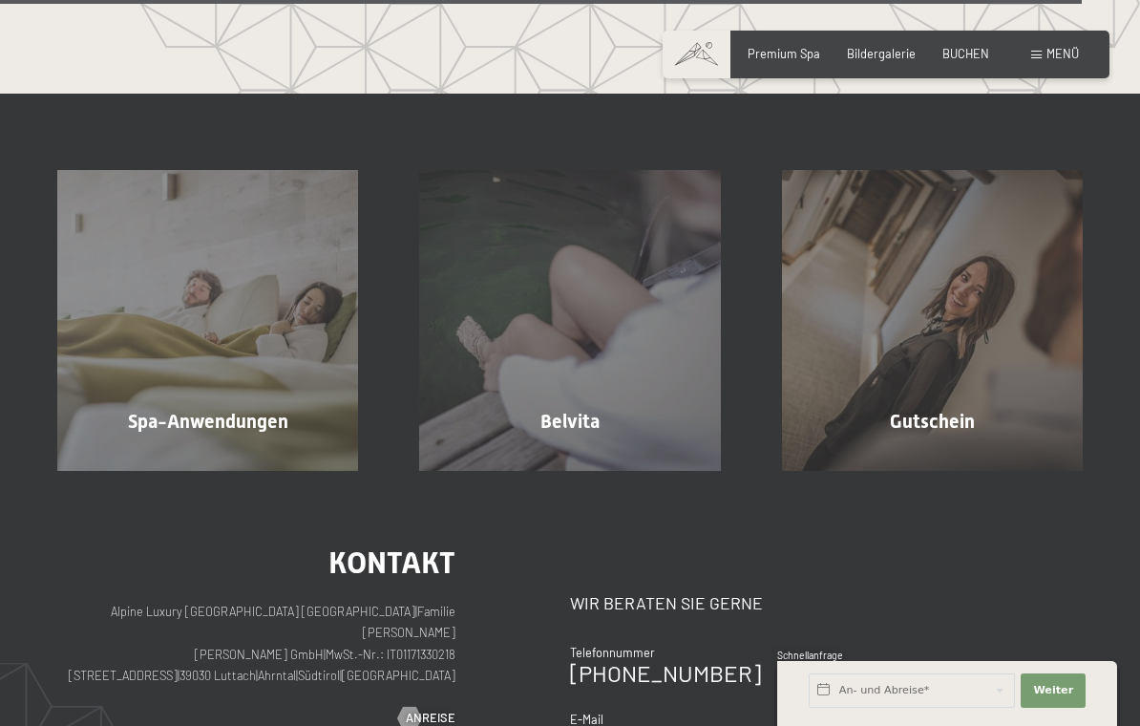
click at [223, 391] on div "Spa-Anwendungen Mehr erfahren" at bounding box center [208, 320] width 362 height 301
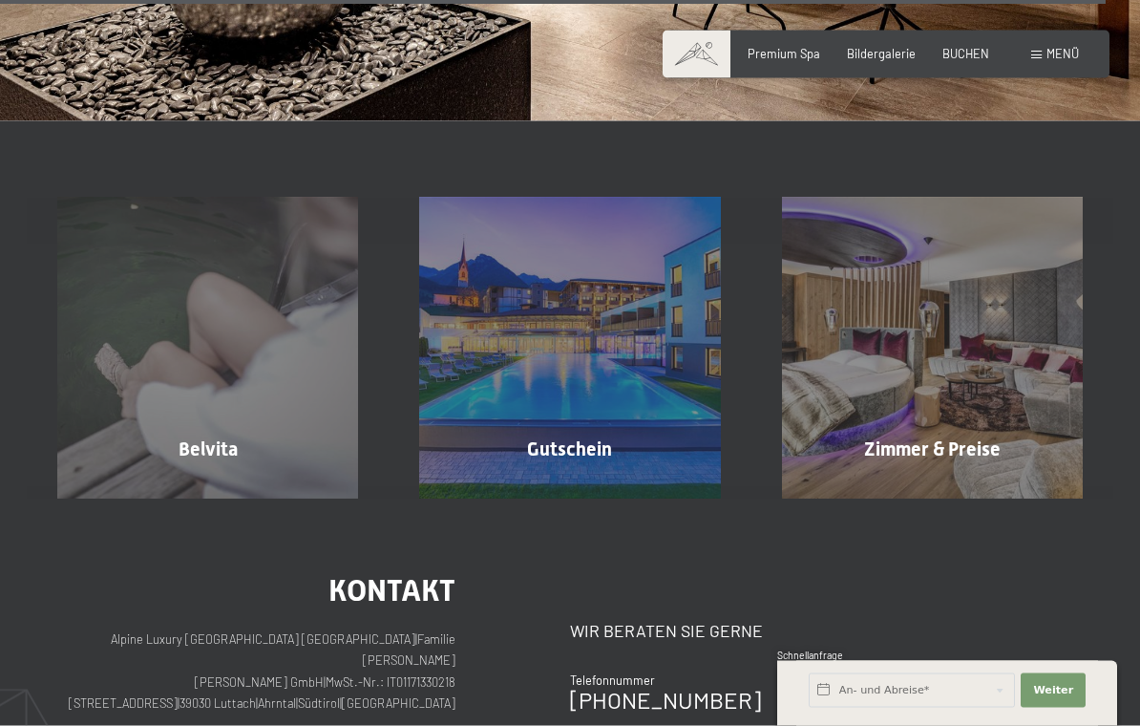
scroll to position [11699, 0]
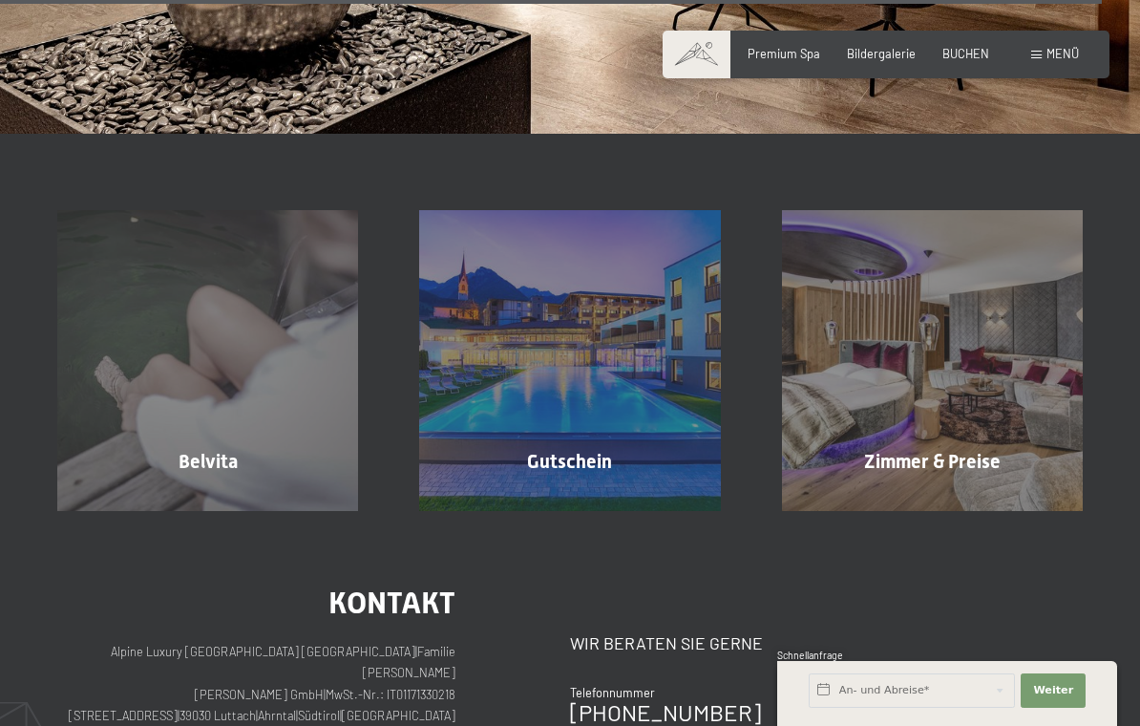
click at [913, 283] on div "Zimmer & Preise Mehr erfahren" at bounding box center [932, 360] width 362 height 301
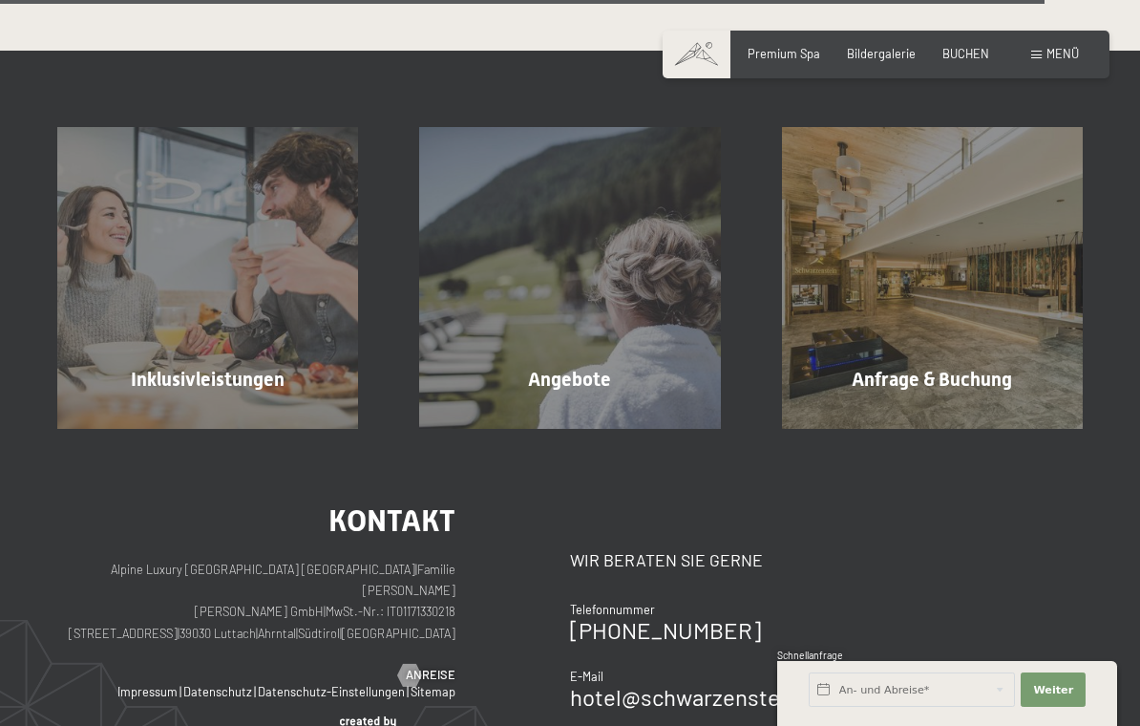
scroll to position [4297, 0]
click at [234, 275] on div "Inklusivleistungen Mehr erfahren" at bounding box center [208, 278] width 362 height 301
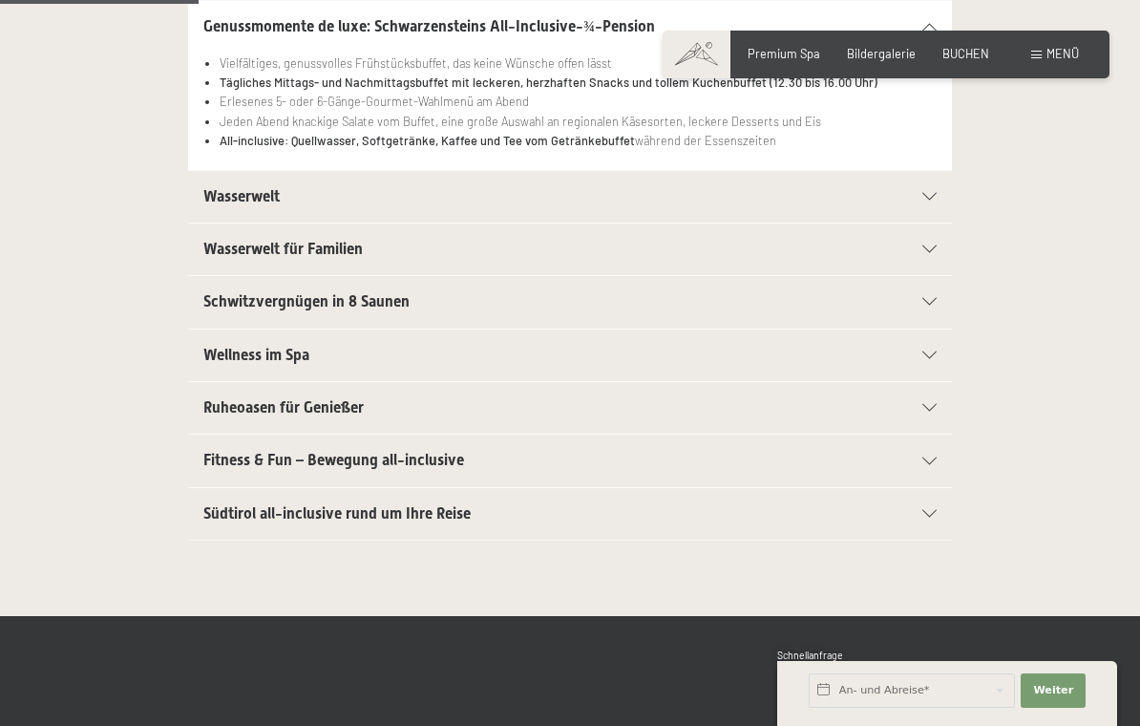
scroll to position [479, 0]
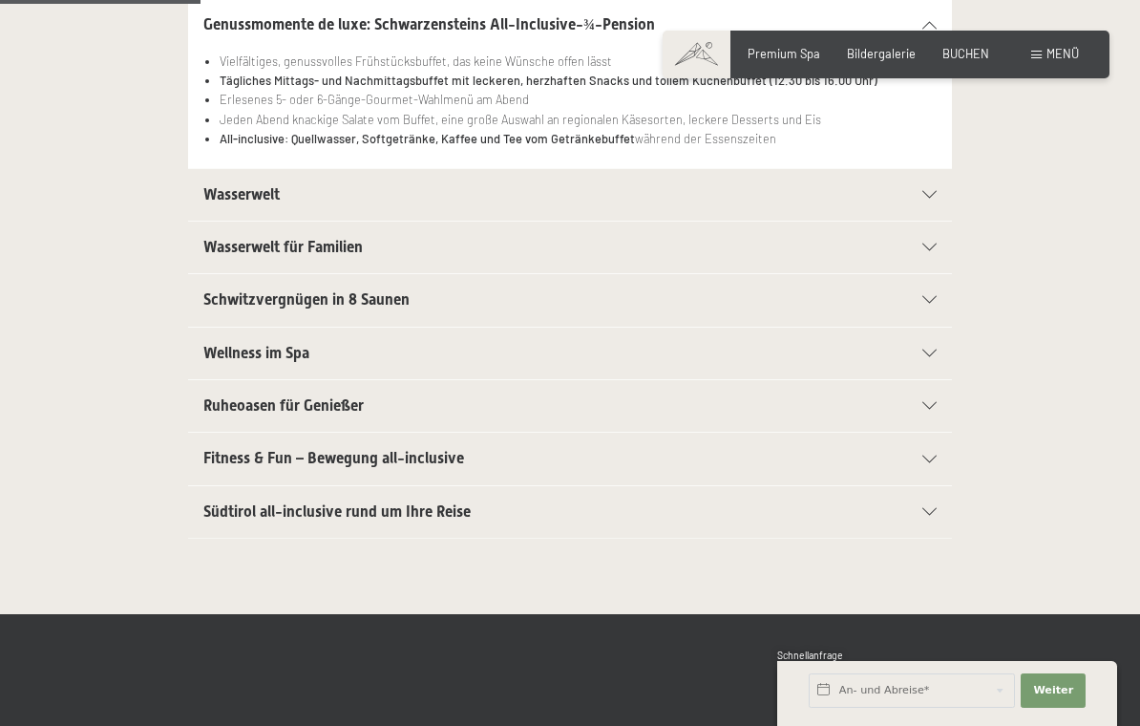
click at [933, 296] on icon at bounding box center [929, 300] width 14 height 8
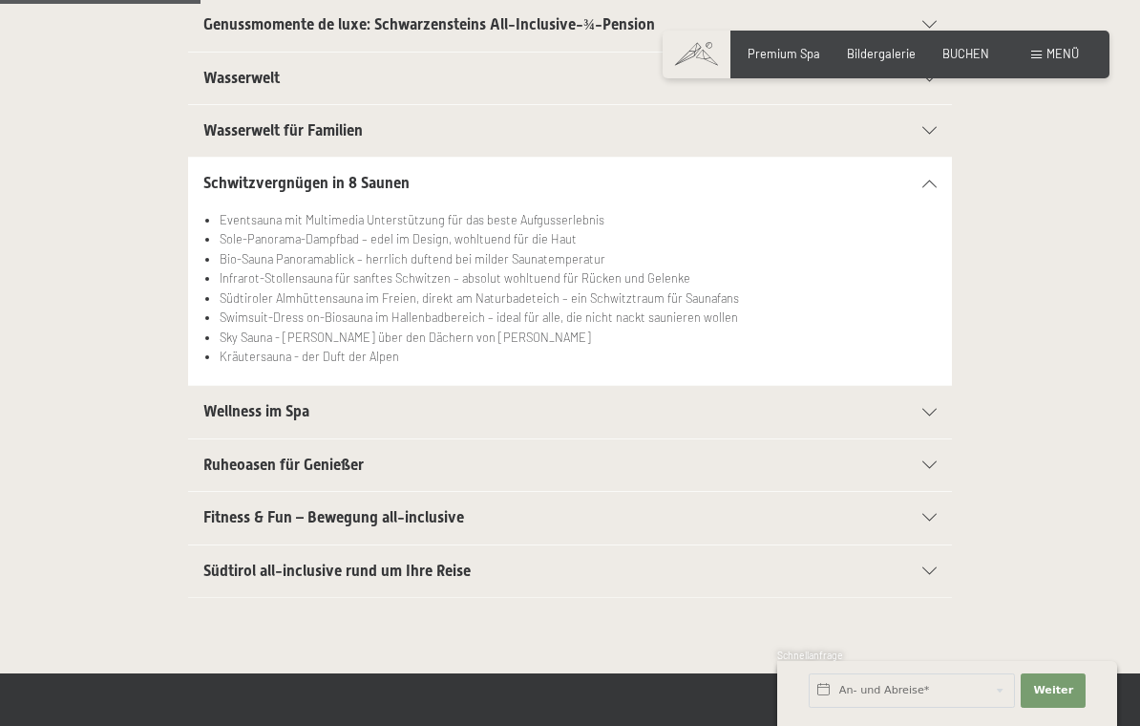
click at [936, 190] on div "Schwitzvergnügen in 8 Saunen" at bounding box center [569, 184] width 733 height 52
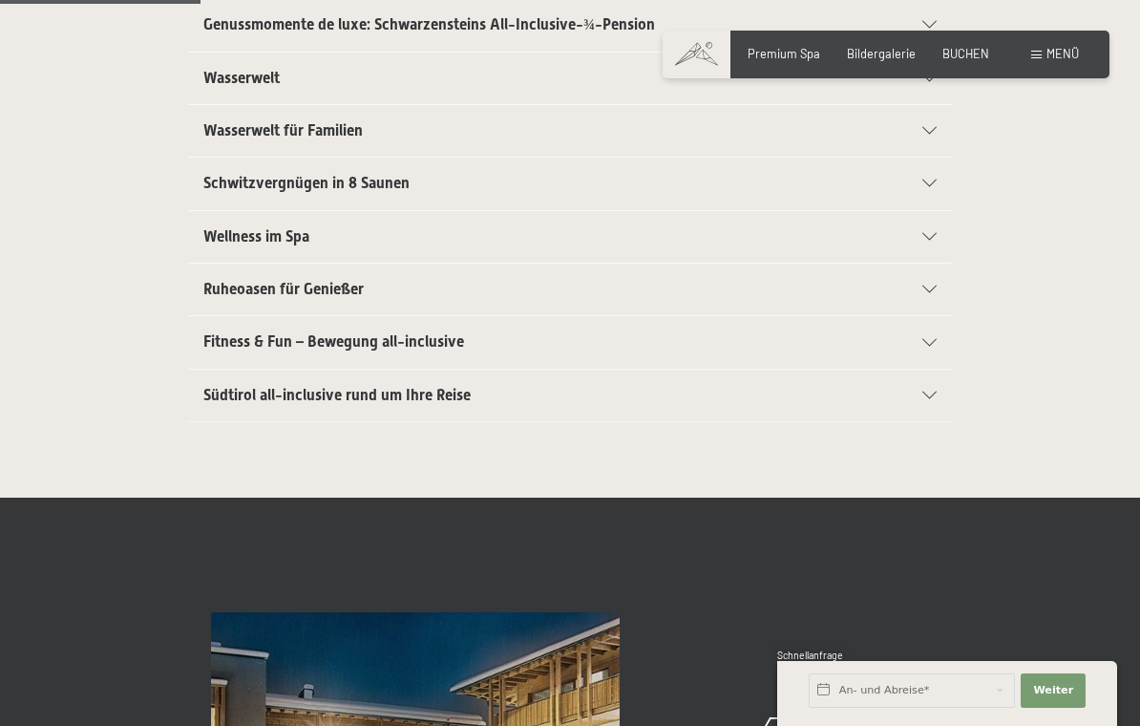
click at [929, 396] on div "Südtirol all-inclusive rund um Ihre Reise" at bounding box center [569, 396] width 733 height 52
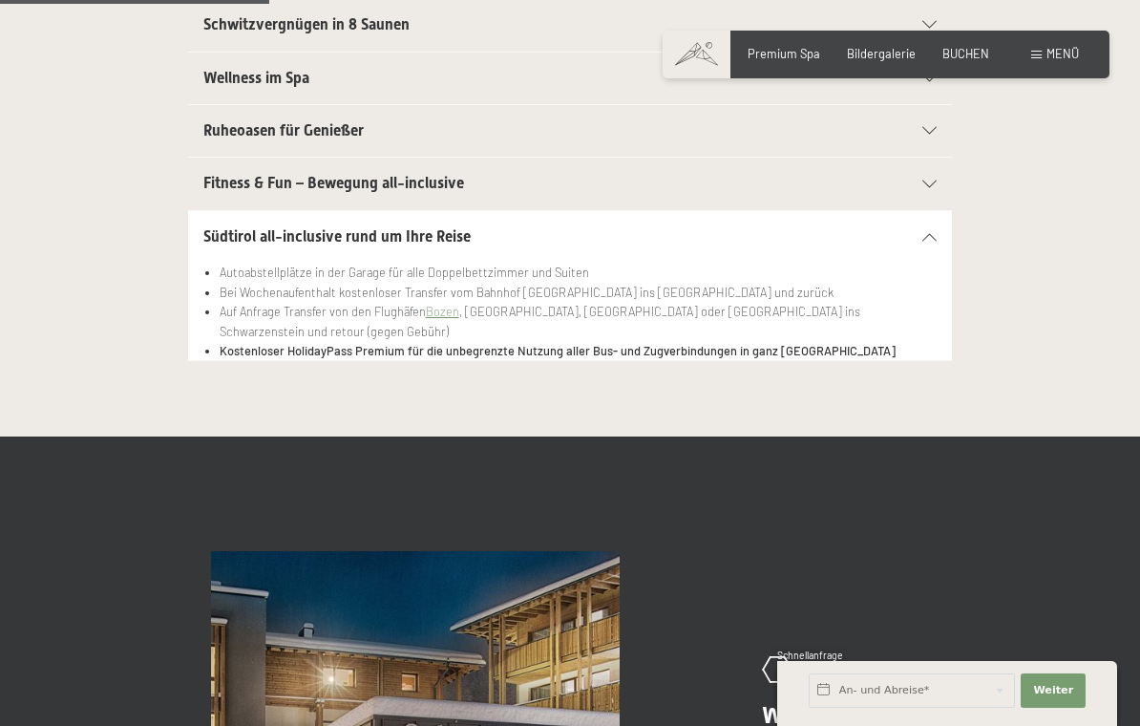
scroll to position [641, 0]
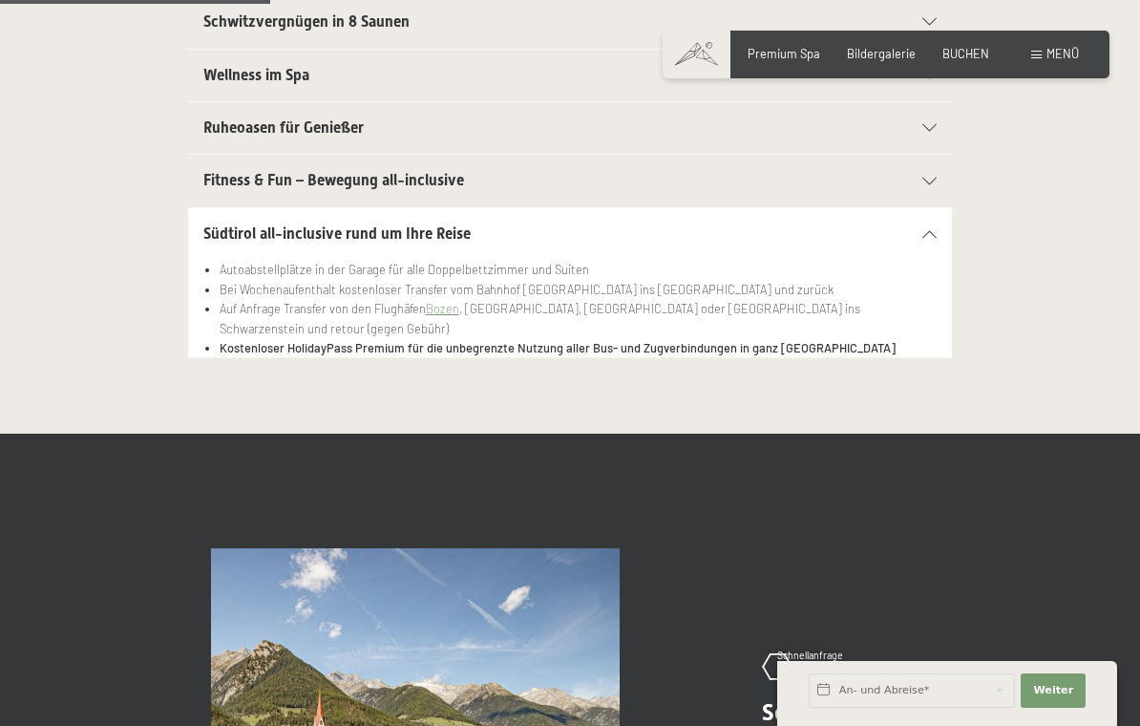
click at [925, 230] on icon at bounding box center [929, 234] width 14 height 8
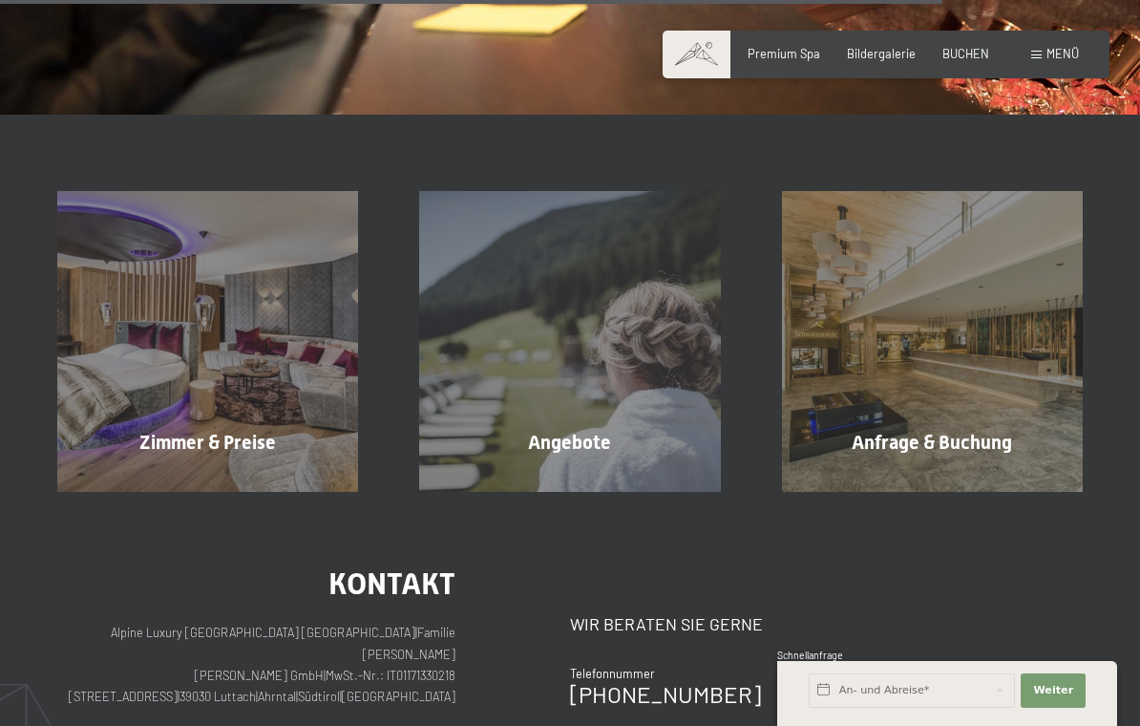
scroll to position [2223, 0]
click at [628, 345] on div "Angebote Mehr erfahren" at bounding box center [570, 340] width 362 height 301
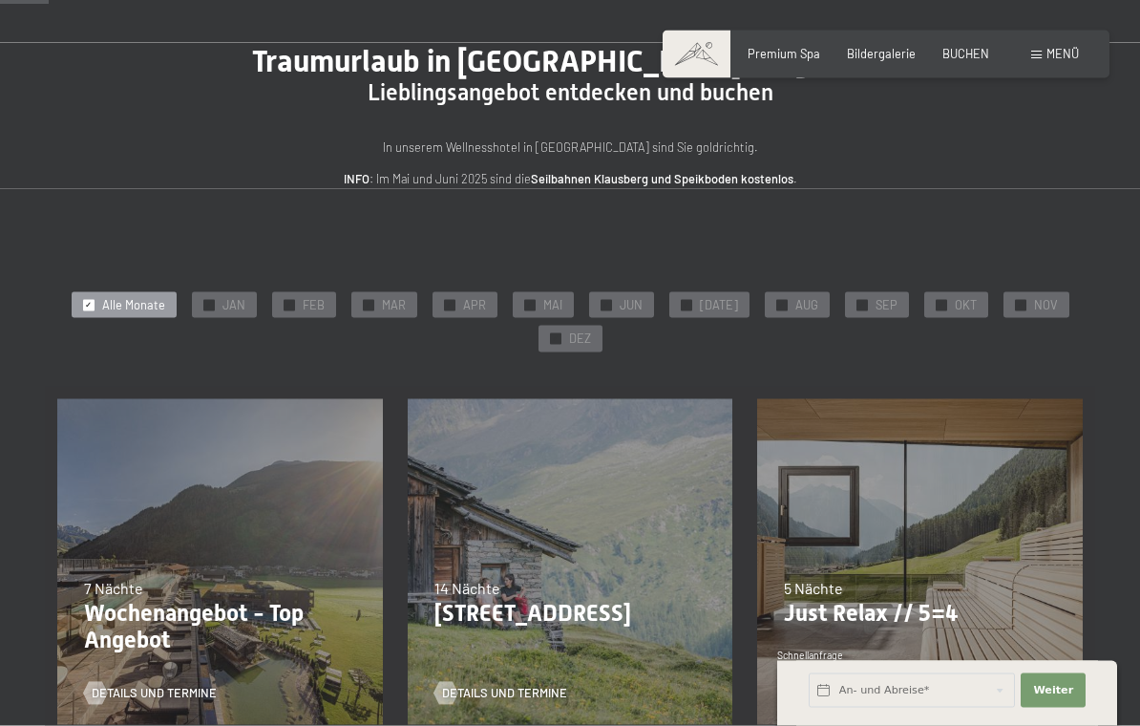
scroll to position [111, 0]
click at [955, 305] on span "OKT" at bounding box center [966, 304] width 22 height 17
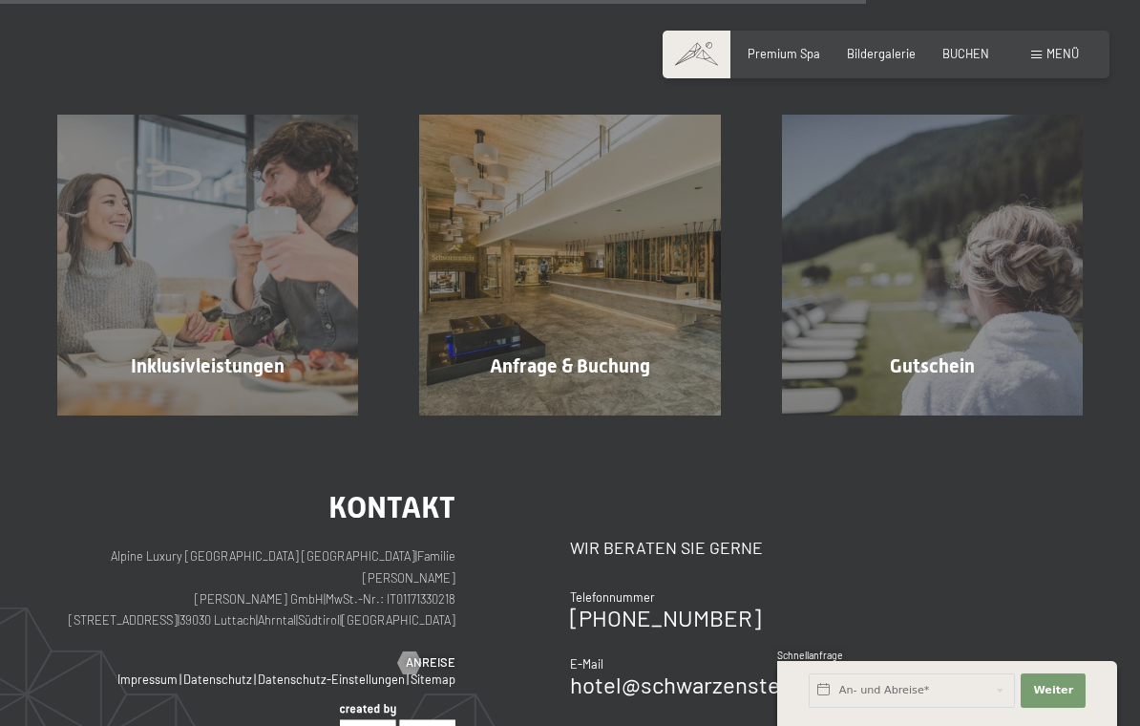
scroll to position [1236, 0]
click at [595, 277] on div "Anfrage & Buchung Mehr erfahren" at bounding box center [570, 264] width 362 height 301
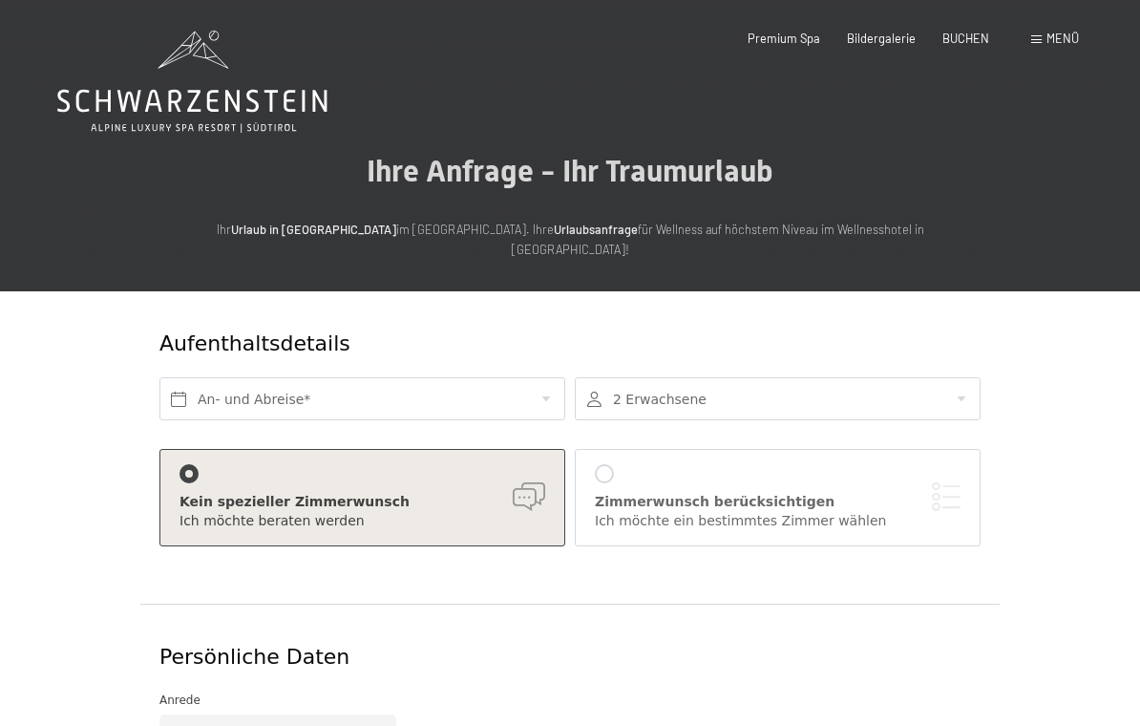
click at [790, 38] on span "Premium Spa" at bounding box center [784, 38] width 73 height 15
